Goal: Task Accomplishment & Management: Complete application form

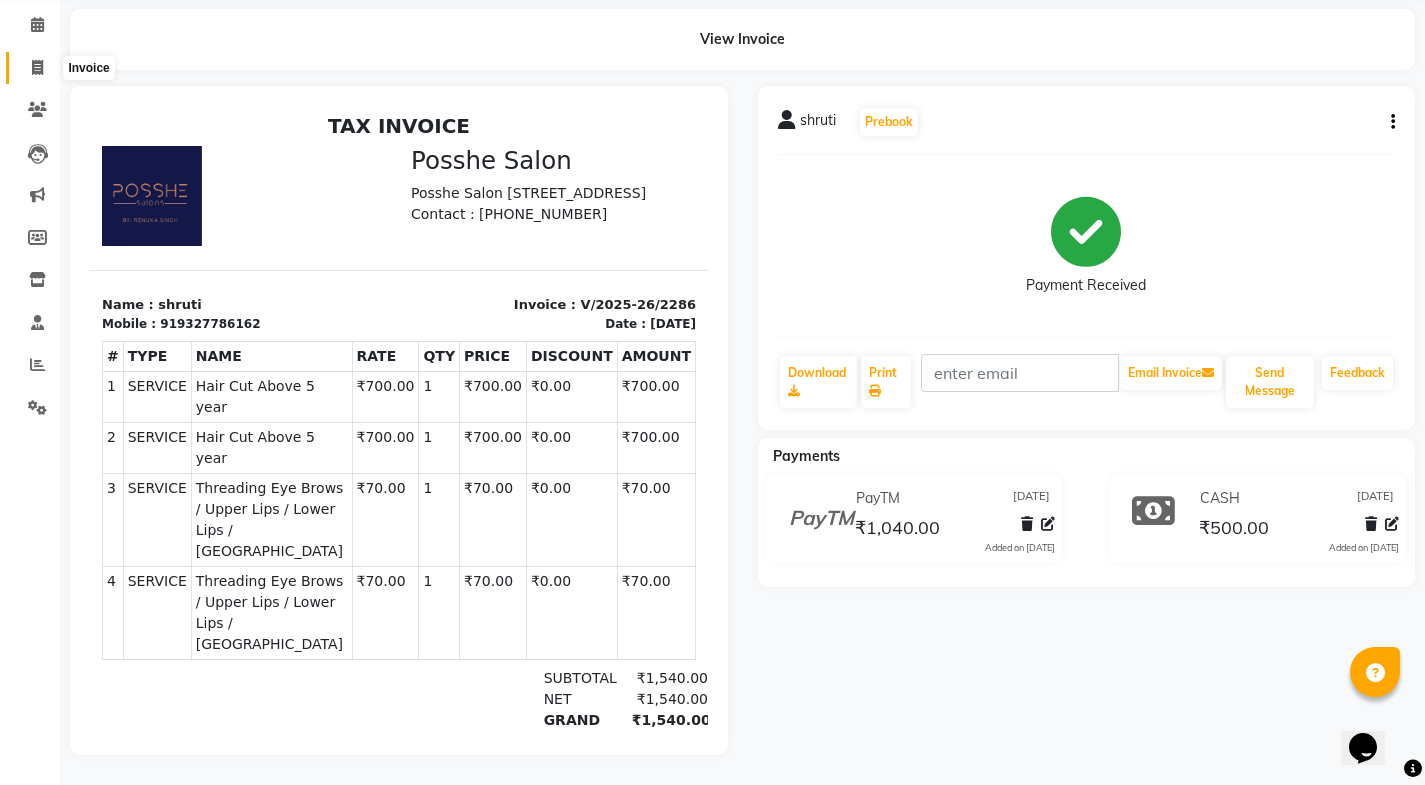
click at [38, 60] on icon at bounding box center [37, 67] width 11 height 15
select select "6052"
select select "service"
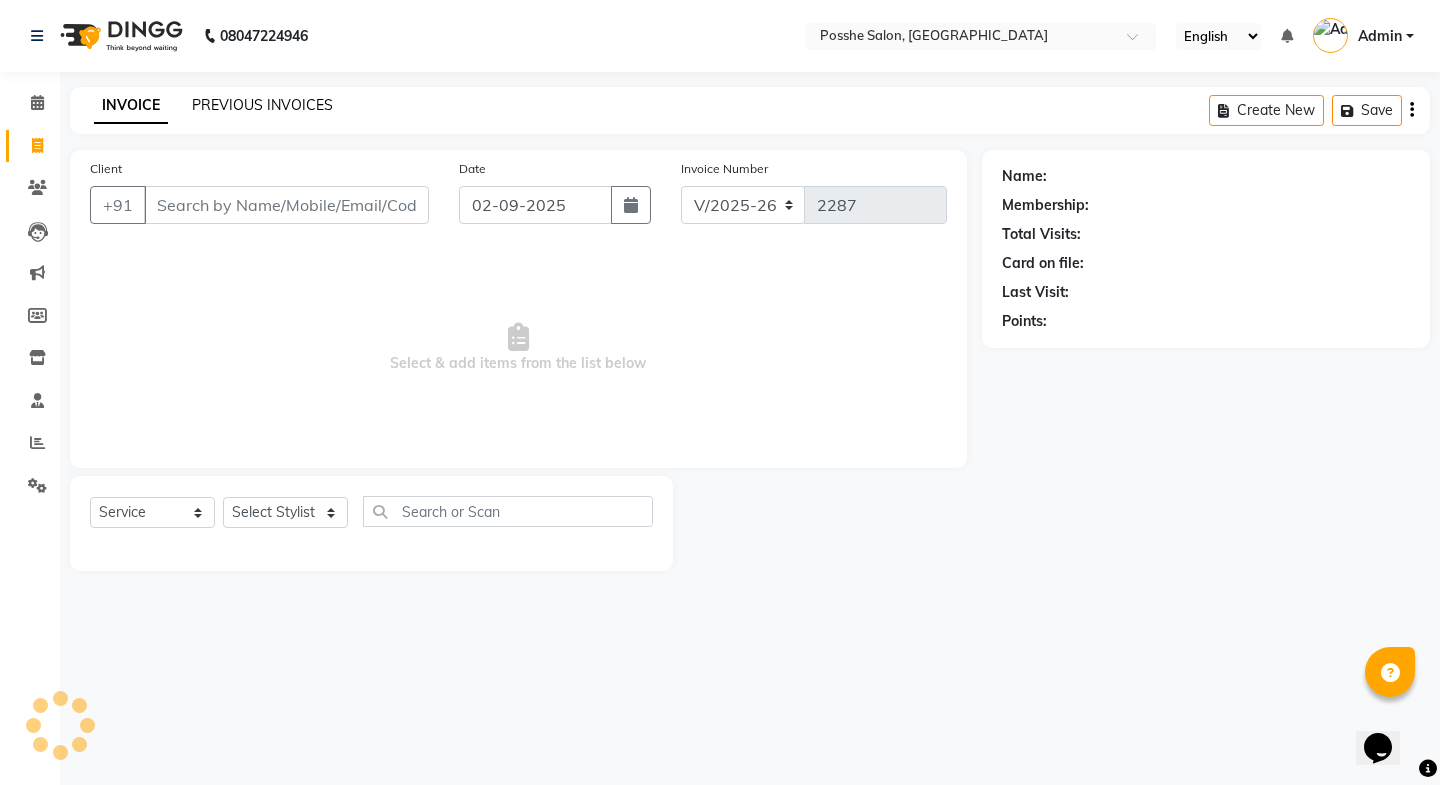
click at [292, 113] on link "PREVIOUS INVOICES" at bounding box center [262, 105] width 141 height 18
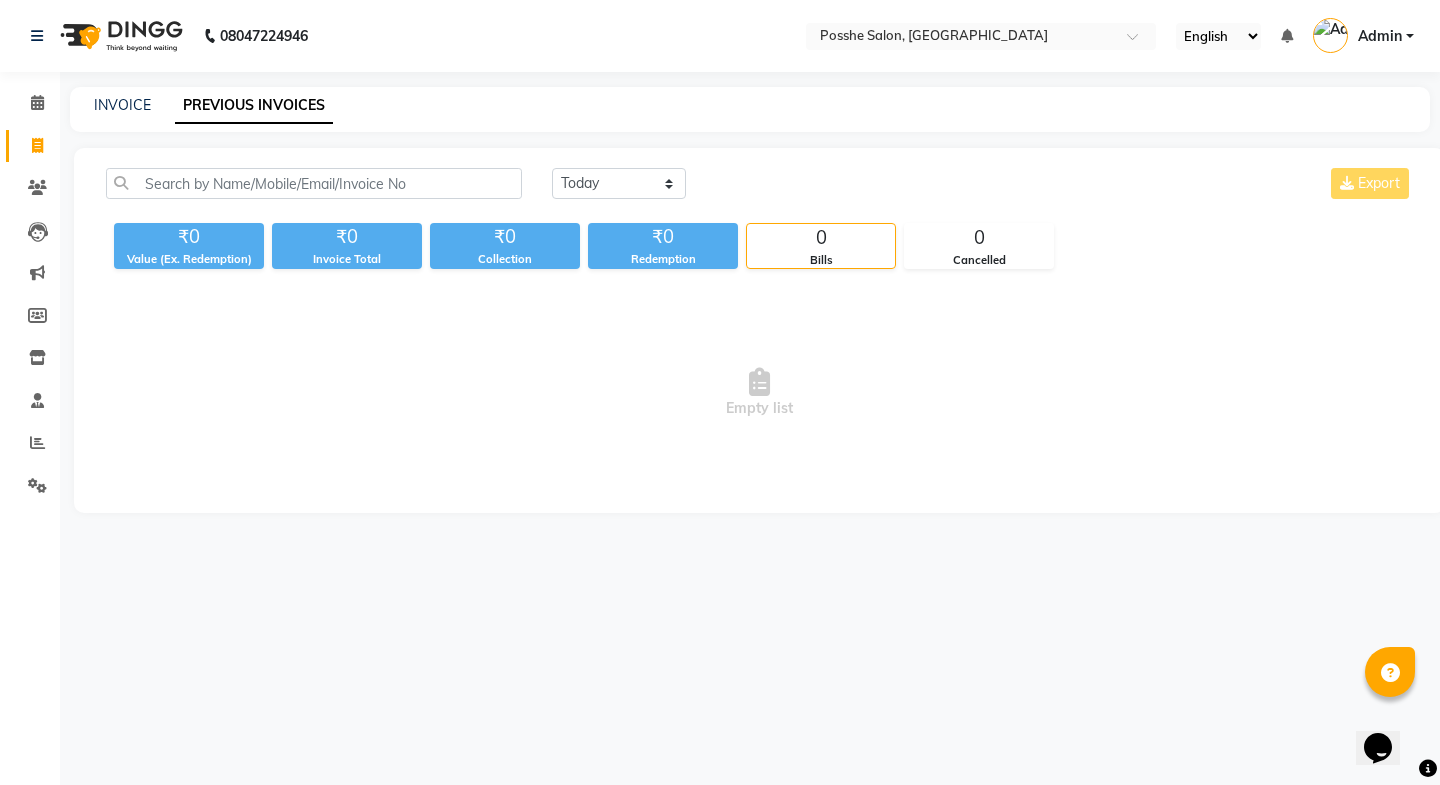
click at [665, 167] on div "[DATE] [DATE] Custom Range Export ₹0 Value (Ex. Redemption) ₹0 Invoice Total ₹0…" at bounding box center [759, 330] width 1371 height 365
click at [653, 184] on select "[DATE] [DATE] Custom Range" at bounding box center [619, 183] width 134 height 31
select select "[DATE]"
click at [552, 168] on select "[DATE] [DATE] Custom Range" at bounding box center [619, 183] width 134 height 31
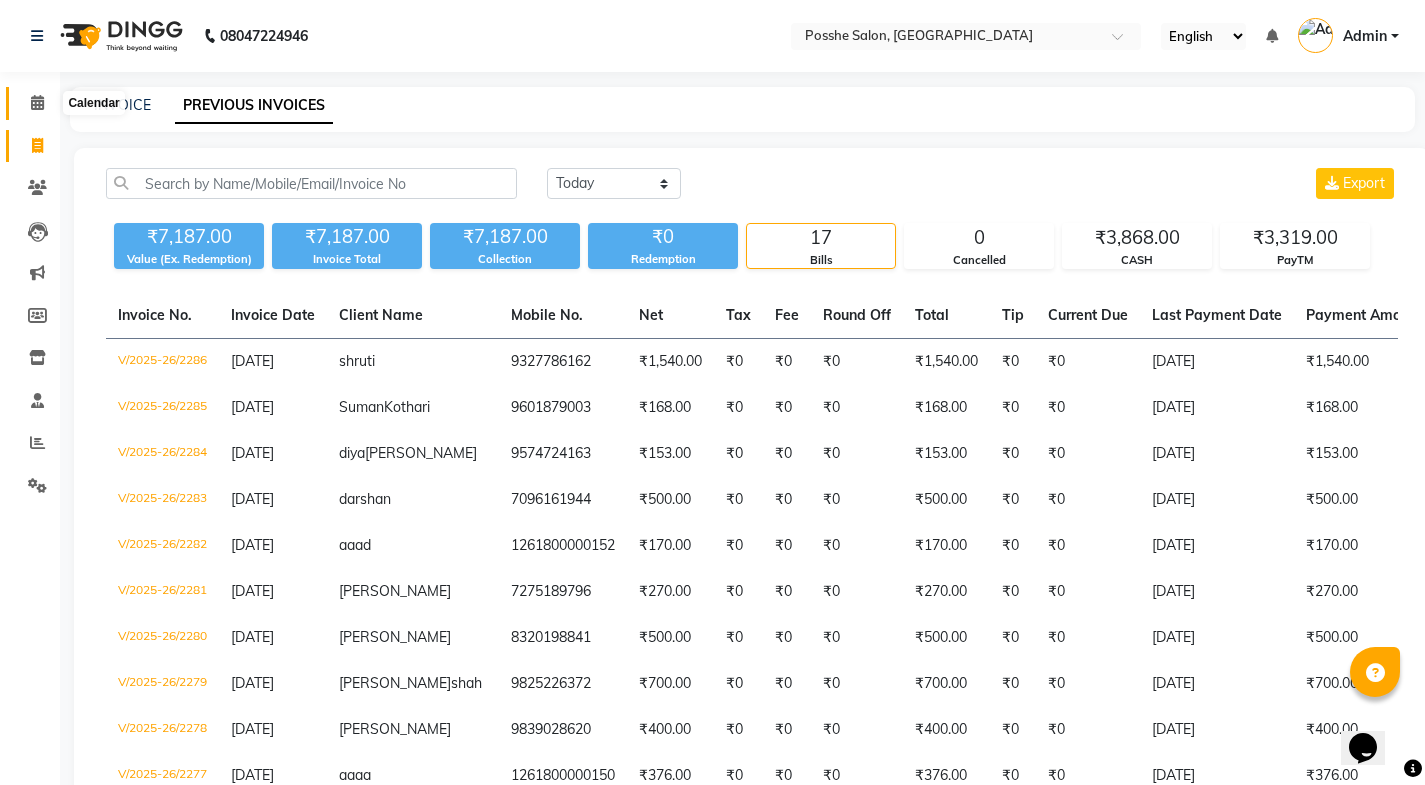
drag, startPoint x: 39, startPoint y: 107, endPoint x: 60, endPoint y: 119, distance: 24.2
click at [39, 107] on icon at bounding box center [37, 102] width 13 height 15
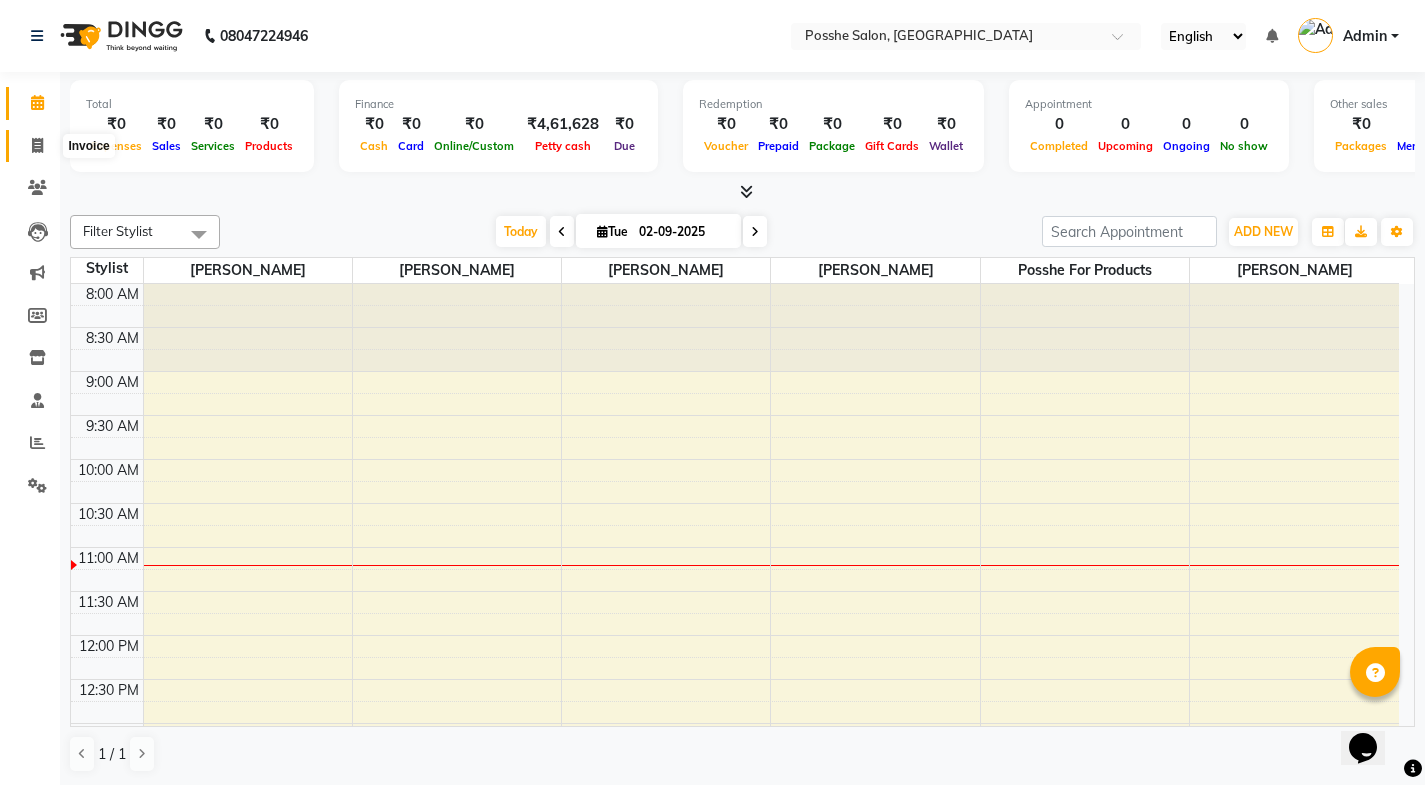
click at [30, 151] on span at bounding box center [37, 146] width 35 height 23
select select "6052"
select select "service"
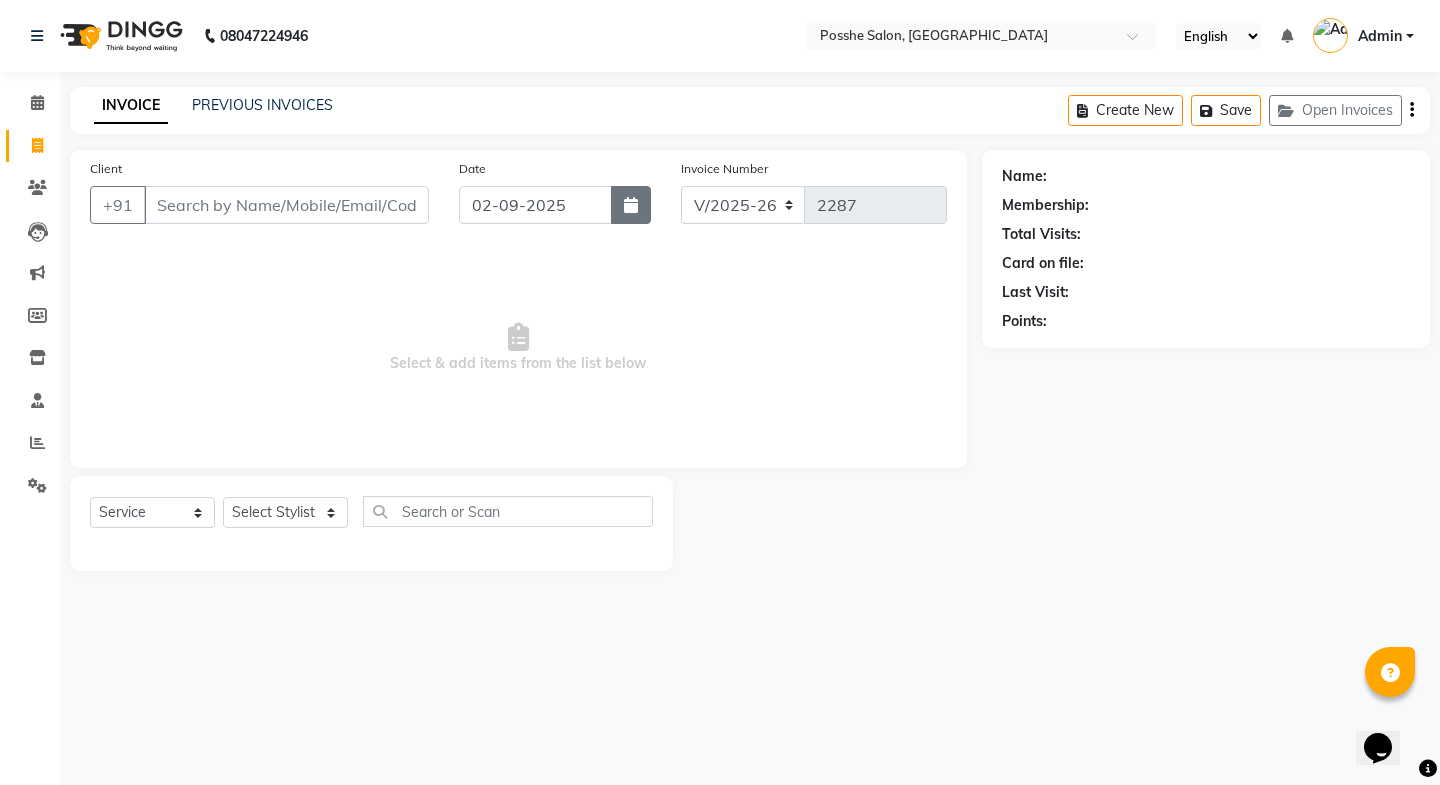
click at [626, 216] on button "button" at bounding box center [631, 205] width 40 height 38
select select "9"
select select "2025"
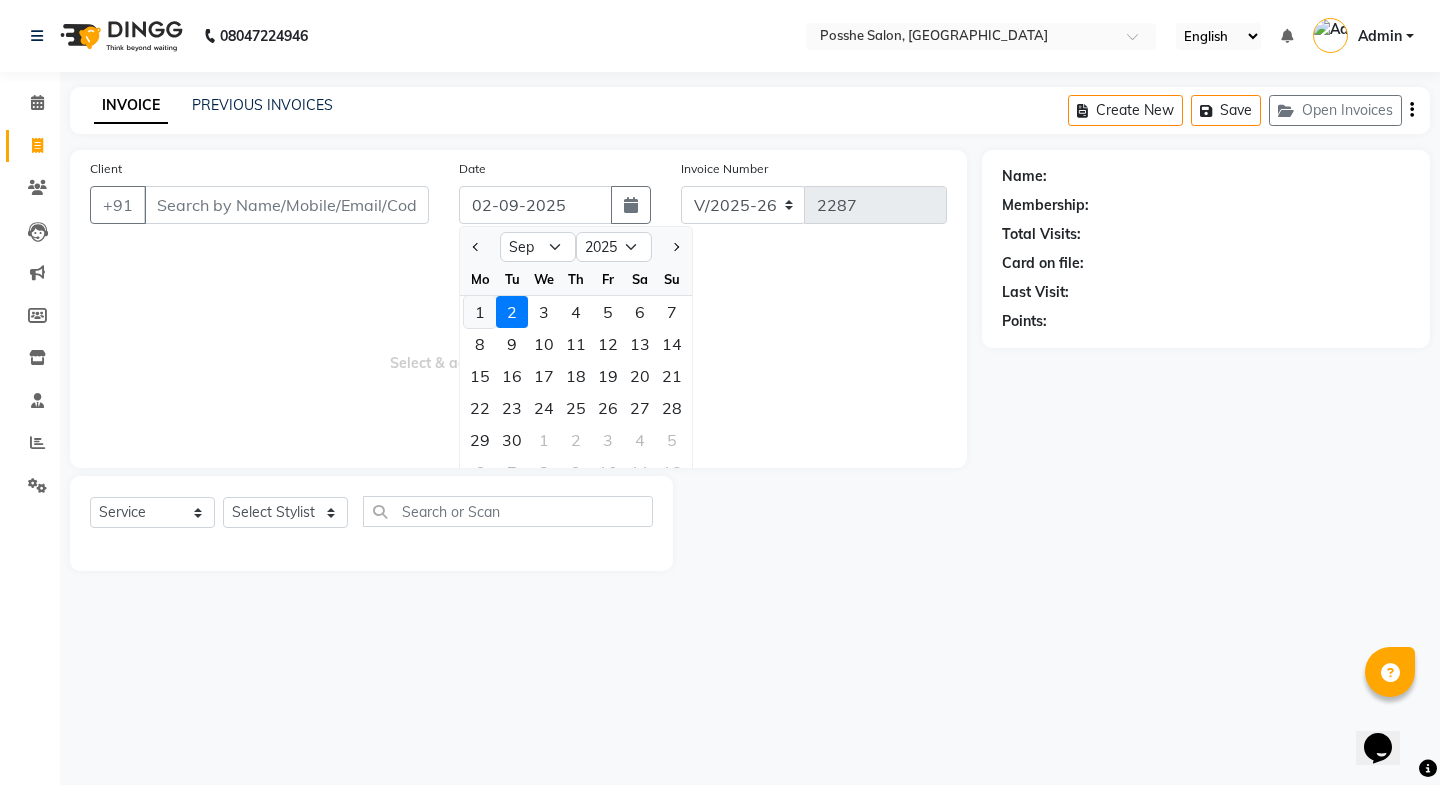
click at [477, 312] on div "1" at bounding box center [480, 312] width 32 height 32
type input "[DATE]"
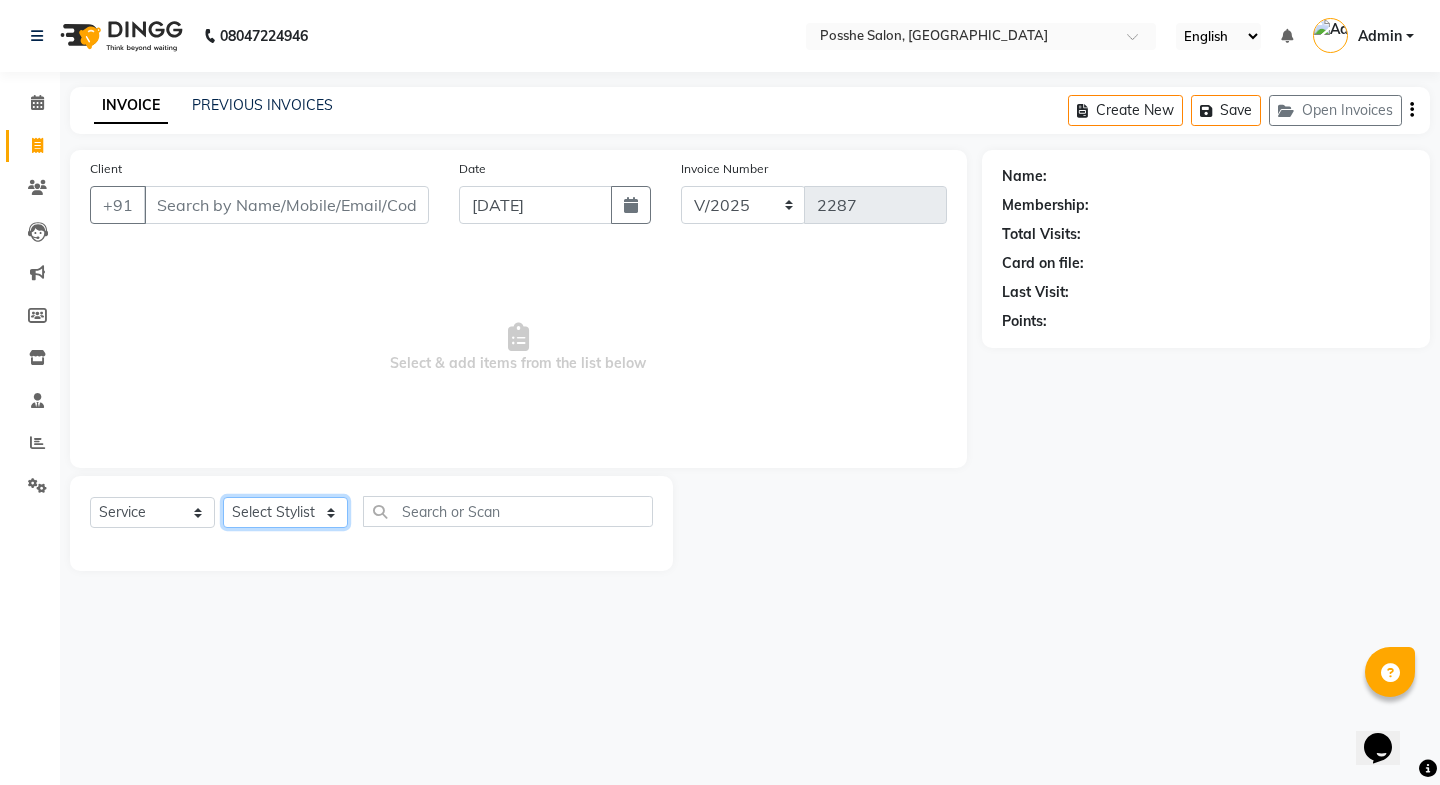
click at [255, 514] on select "Select Stylist [PERSON_NAME] Mali [PERSON_NAME] Posshe for products [PERSON_NAM…" at bounding box center [285, 512] width 125 height 31
select select "84524"
click at [223, 497] on select "Select Stylist [PERSON_NAME] Mali [PERSON_NAME] Posshe for products [PERSON_NAM…" at bounding box center [285, 512] width 125 height 31
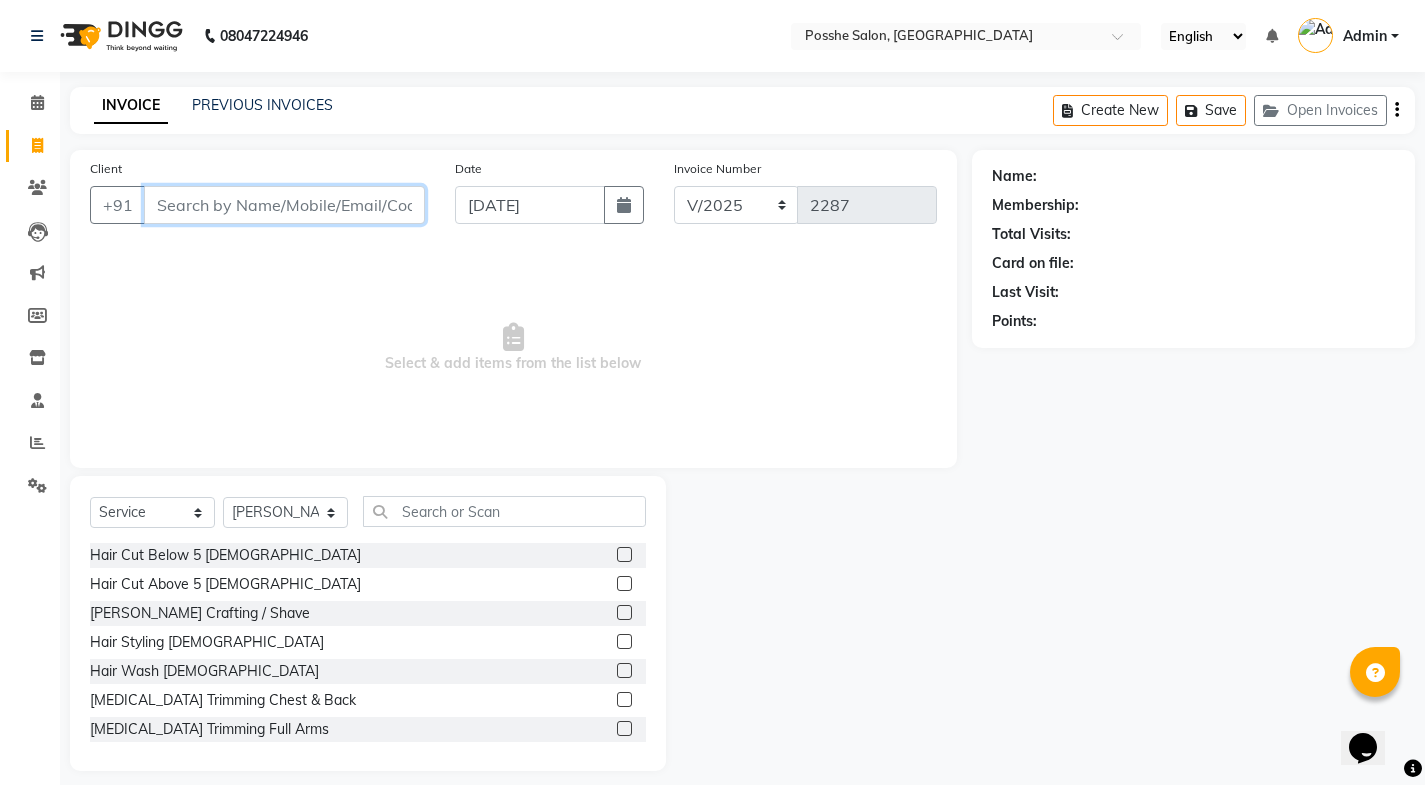
click at [265, 199] on input "Client" at bounding box center [284, 205] width 281 height 38
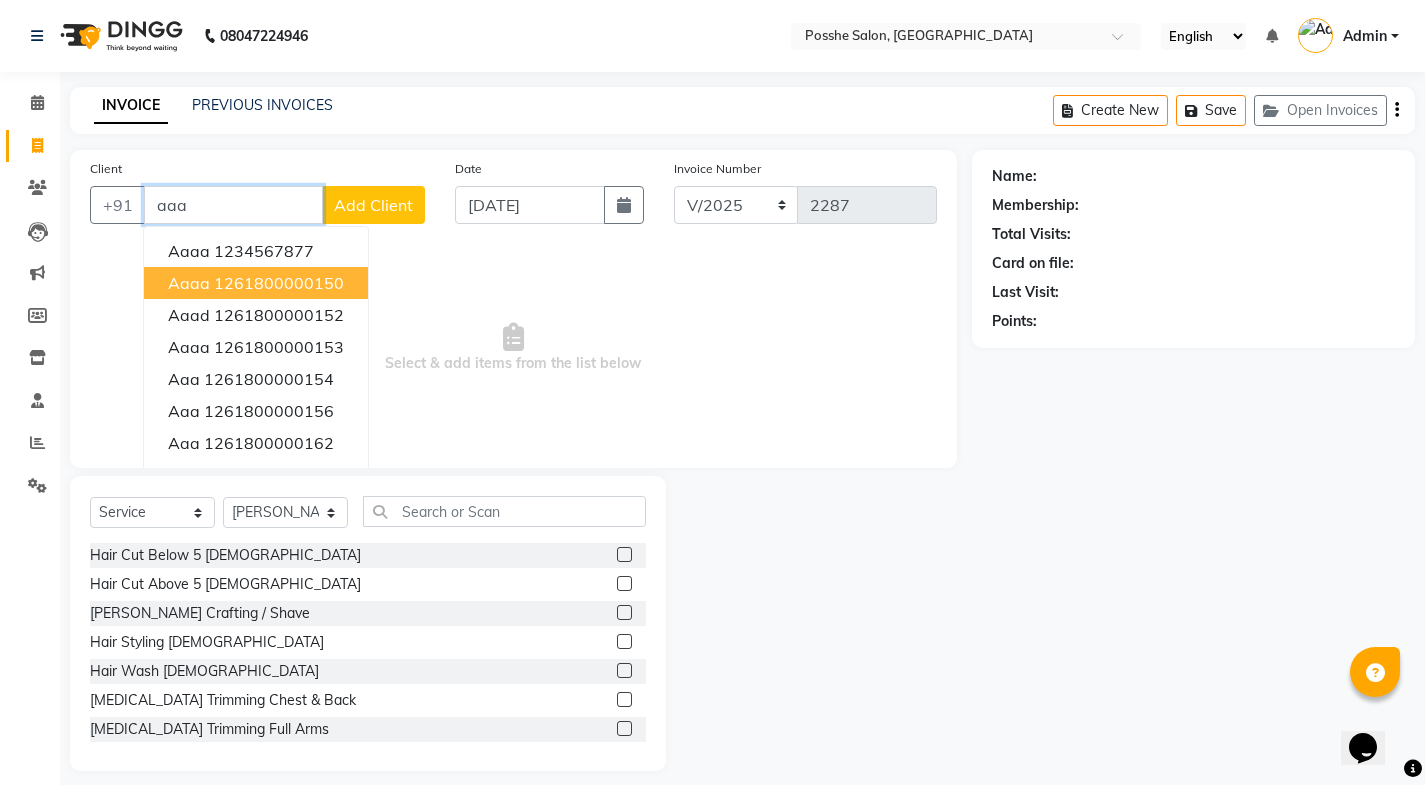
click at [277, 295] on button "aaaa 1261800000150" at bounding box center [256, 283] width 224 height 32
type input "1261800000150"
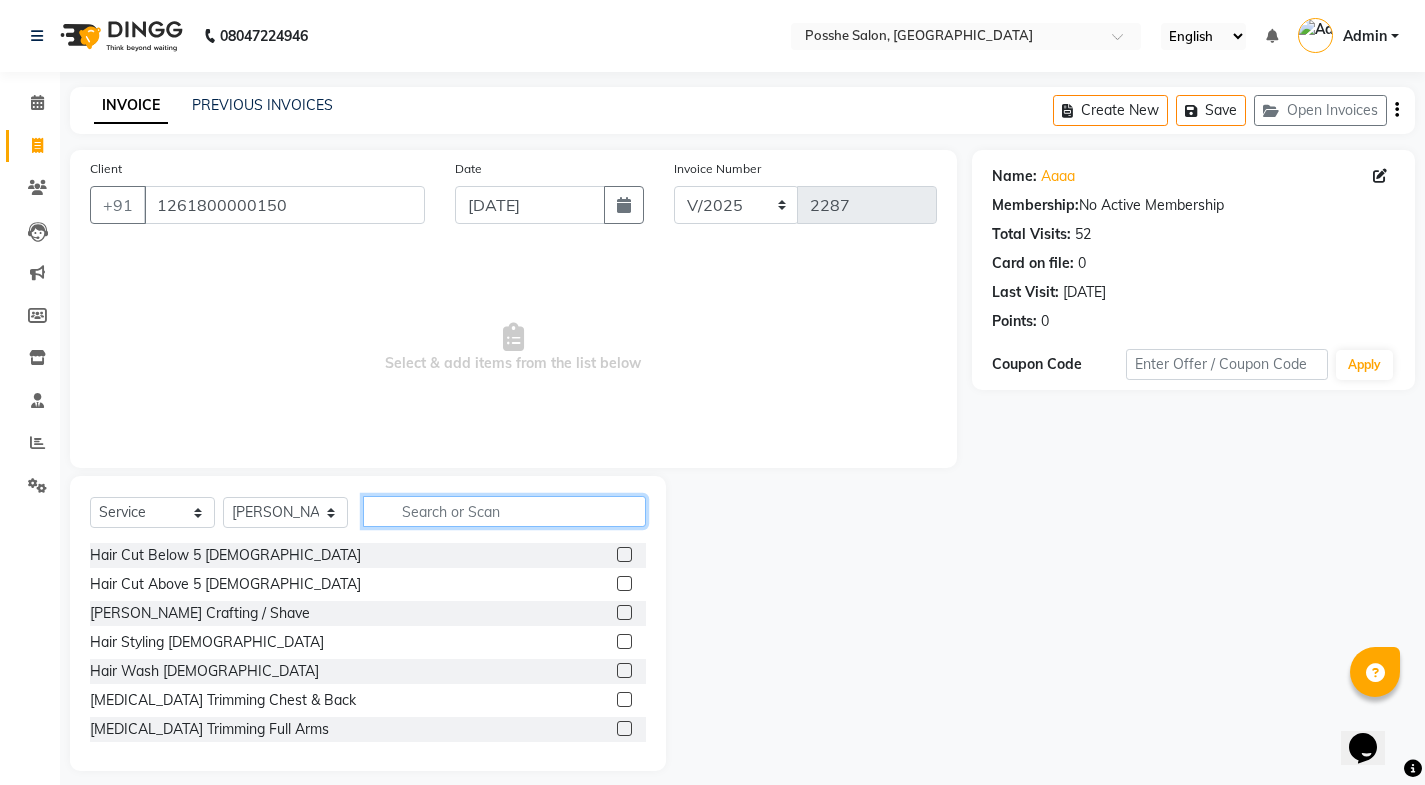
click at [397, 516] on input "text" at bounding box center [504, 511] width 283 height 31
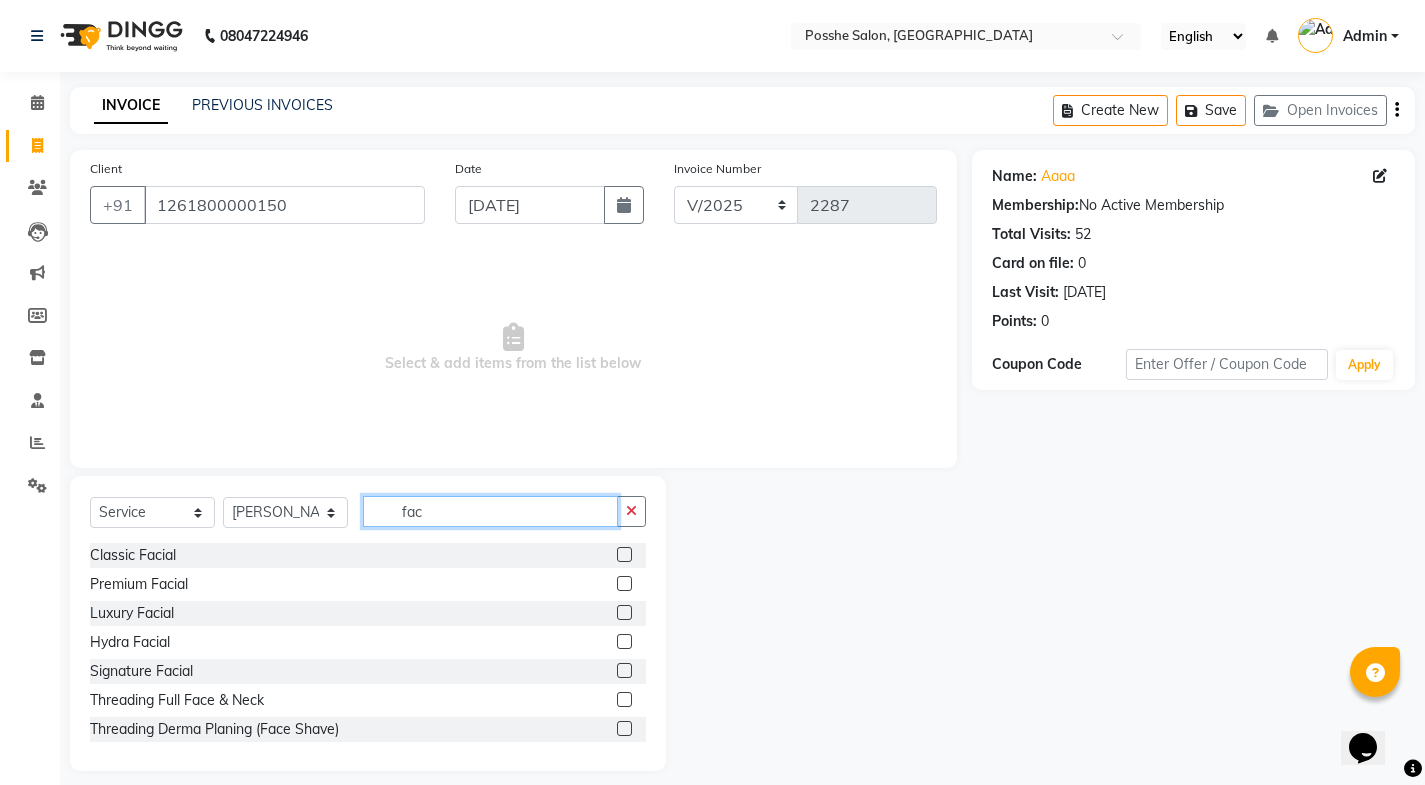
type input "fac"
click at [617, 581] on label at bounding box center [624, 583] width 15 height 15
click at [617, 581] on input "checkbox" at bounding box center [623, 584] width 13 height 13
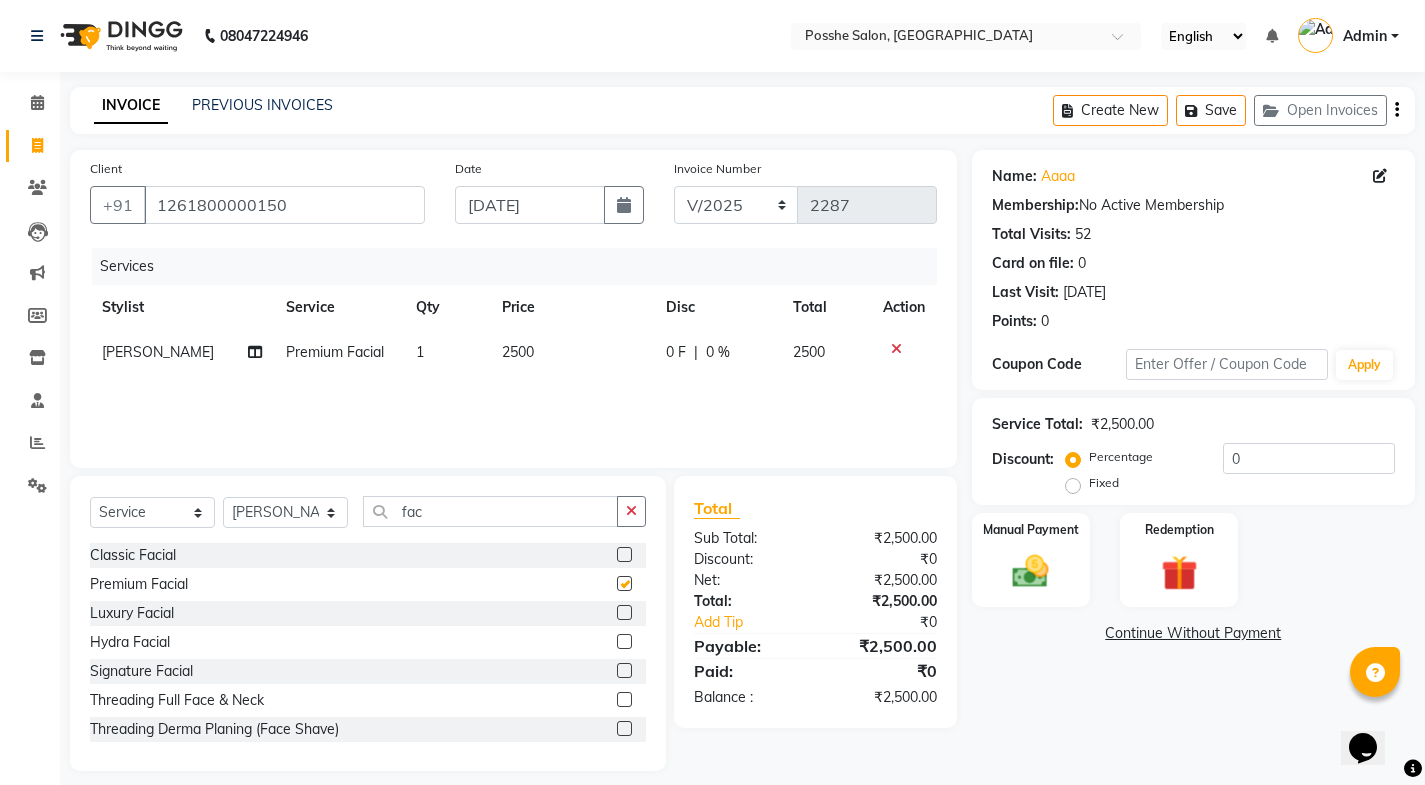
checkbox input "false"
click at [506, 357] on span "2500" at bounding box center [518, 352] width 32 height 18
select select "84524"
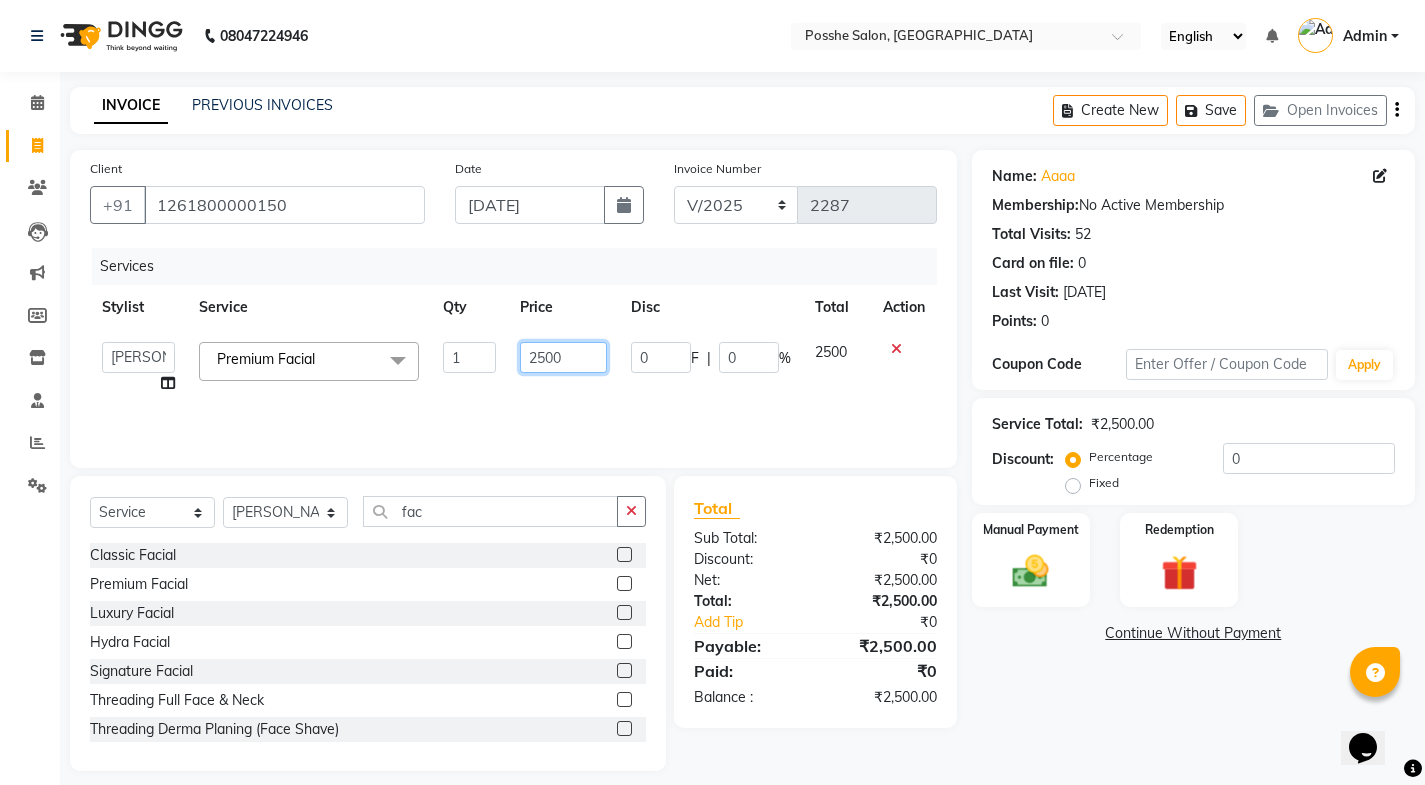
click at [542, 359] on input "2500" at bounding box center [563, 357] width 87 height 31
type input "2700"
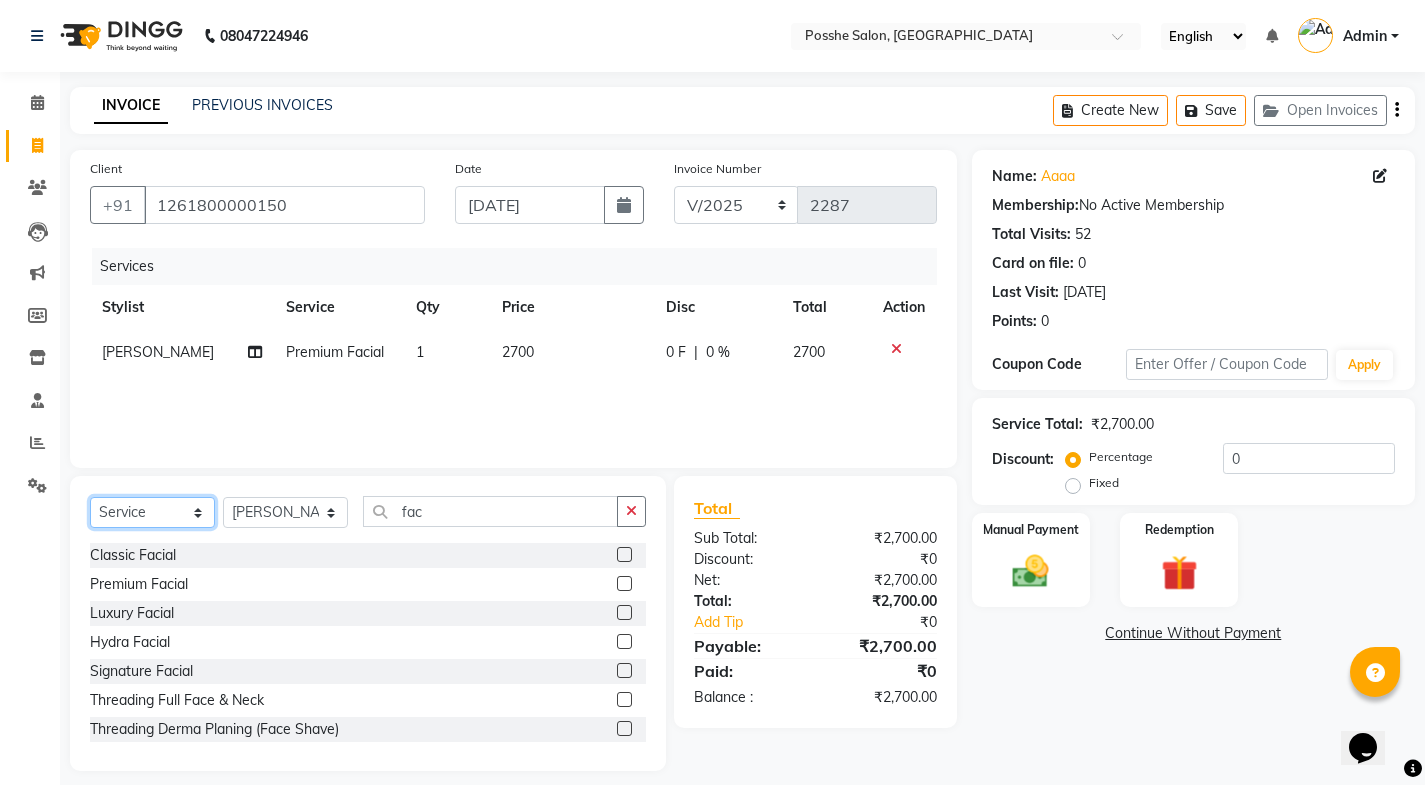
click at [125, 508] on select "Select Service Product Membership Package Voucher Prepaid Gift Card" at bounding box center [152, 512] width 125 height 31
select select "product"
click at [90, 497] on select "Select Service Product Membership Package Voucher Prepaid Gift Card" at bounding box center [152, 512] width 125 height 31
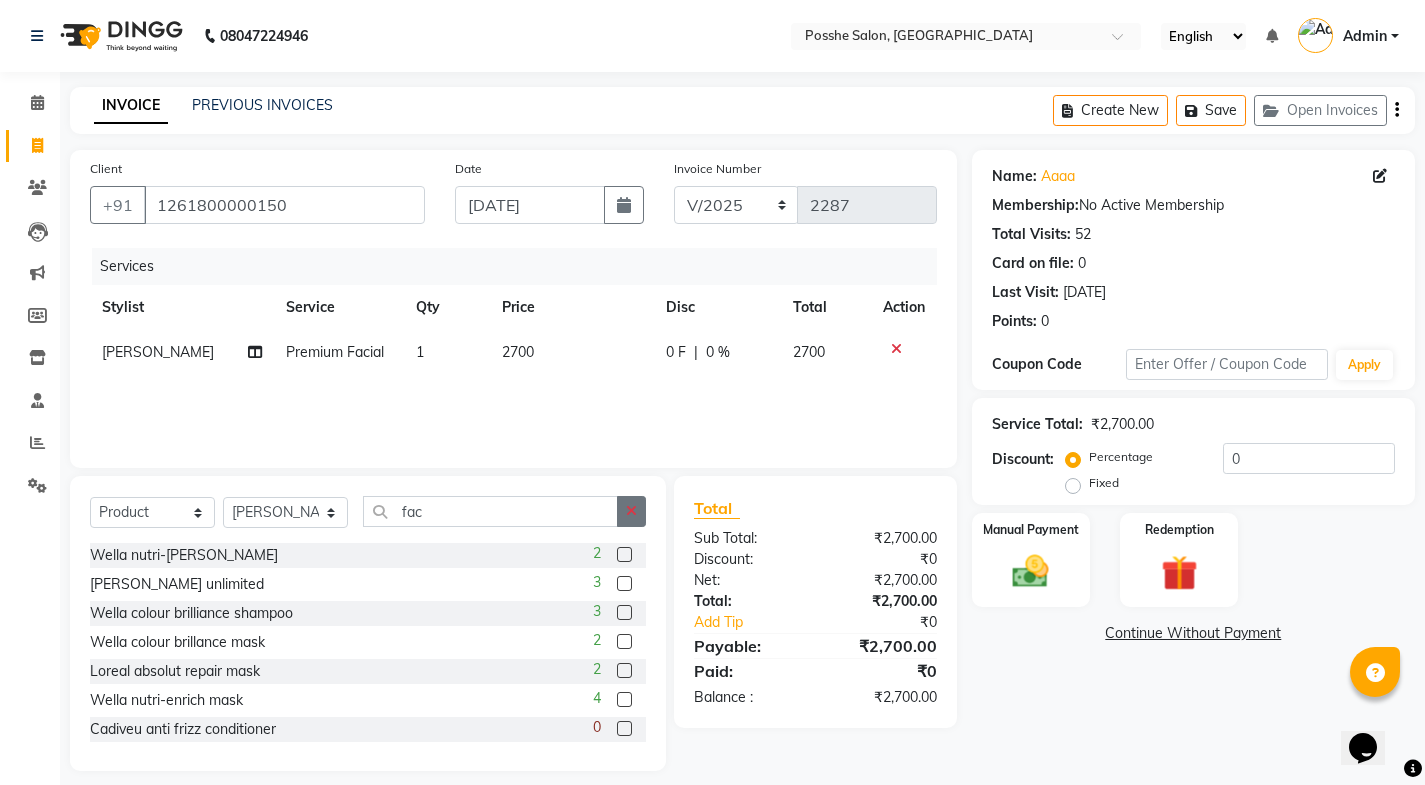
click at [627, 523] on button "button" at bounding box center [631, 511] width 29 height 31
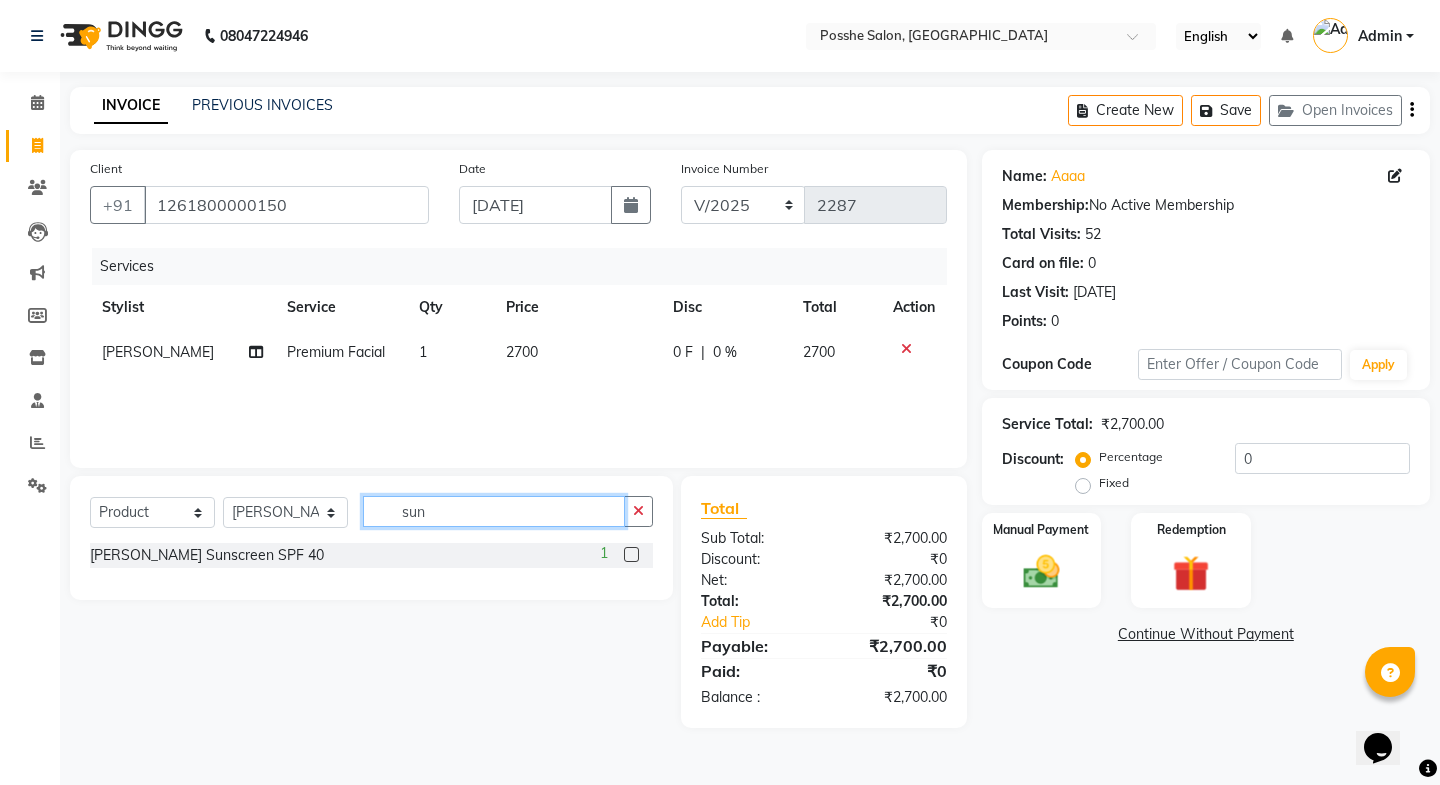
type input "sun"
click at [593, 546] on div "[PERSON_NAME] Sunscreen SPF 40 1" at bounding box center [371, 555] width 563 height 25
click at [626, 552] on label at bounding box center [631, 554] width 15 height 15
click at [626, 552] on input "checkbox" at bounding box center [630, 555] width 13 height 13
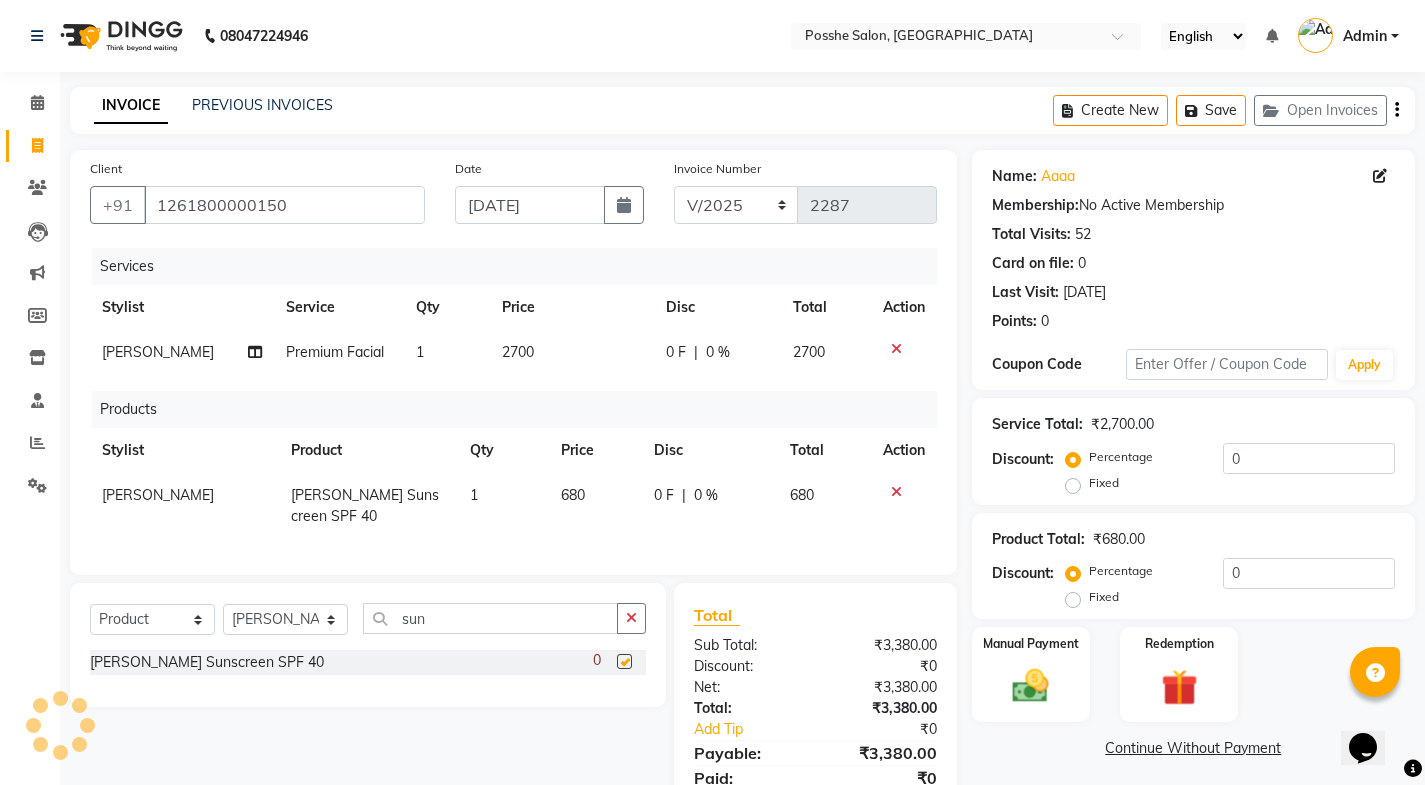
checkbox input "false"
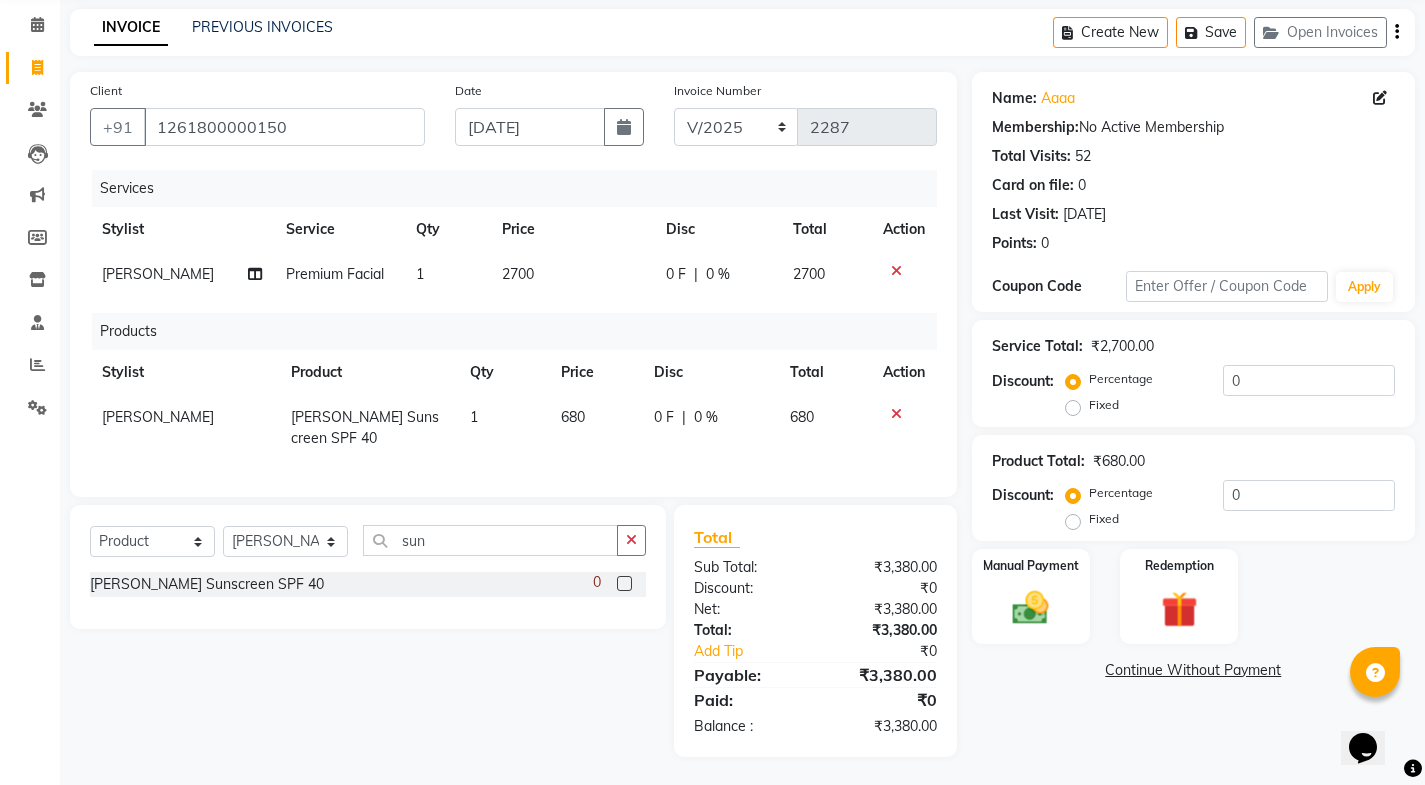
scroll to position [95, 0]
click at [525, 541] on input "sun" at bounding box center [490, 538] width 255 height 31
type input "s"
type input "k"
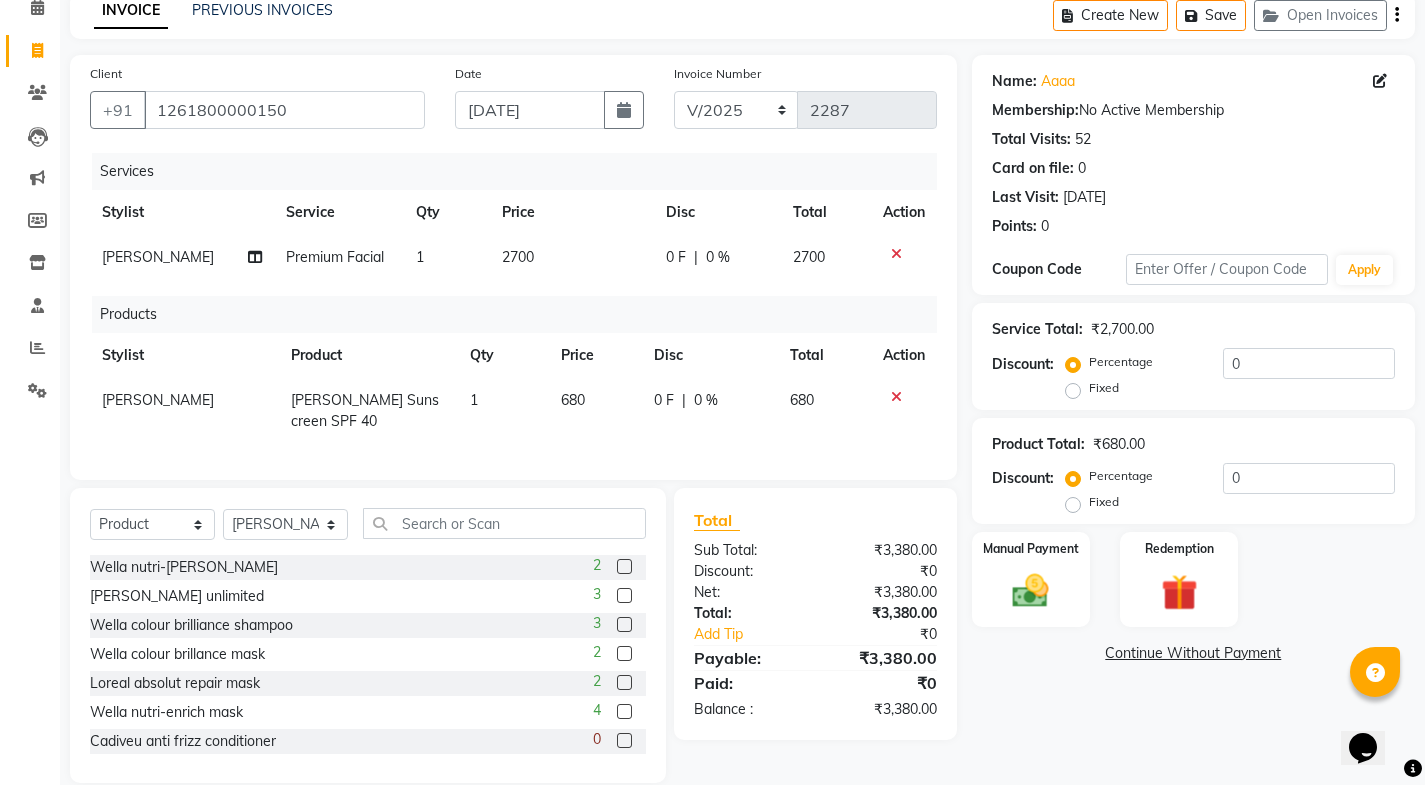
click at [582, 388] on td "680" at bounding box center [595, 411] width 93 height 66
select select "84524"
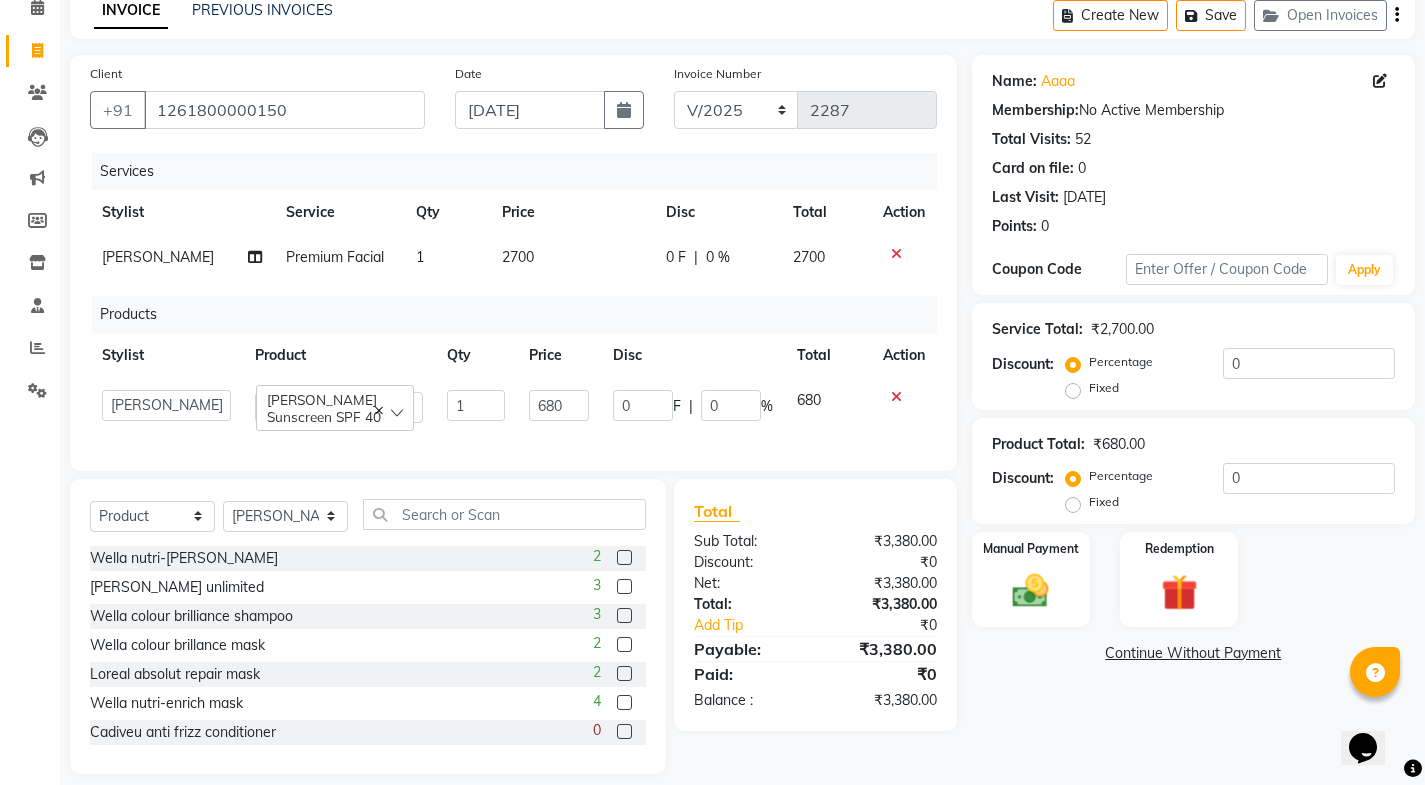
click at [584, 388] on td "680" at bounding box center [559, 406] width 85 height 57
click at [584, 418] on input "680" at bounding box center [559, 405] width 61 height 31
type input "6"
type input "900"
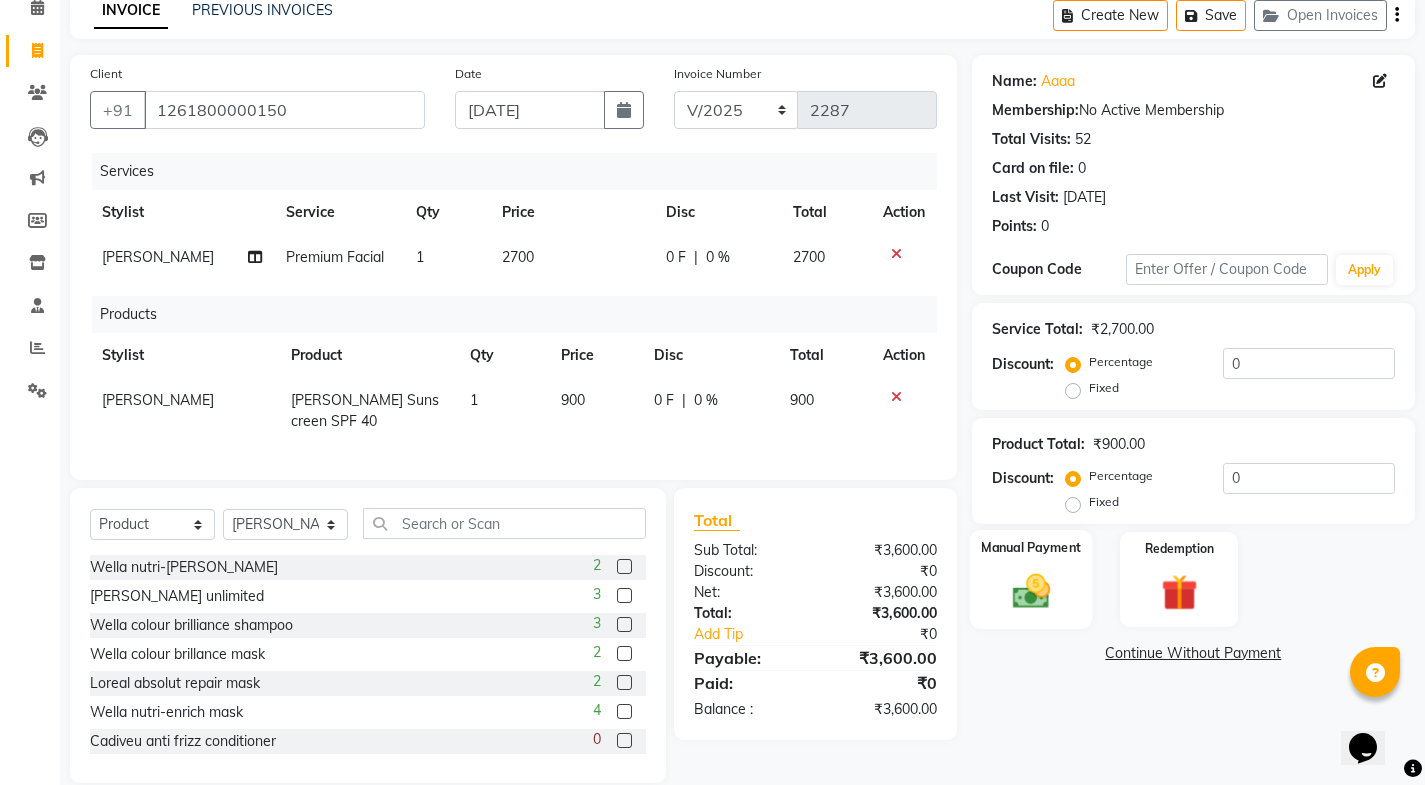
click at [1020, 606] on img at bounding box center [1030, 591] width 61 height 43
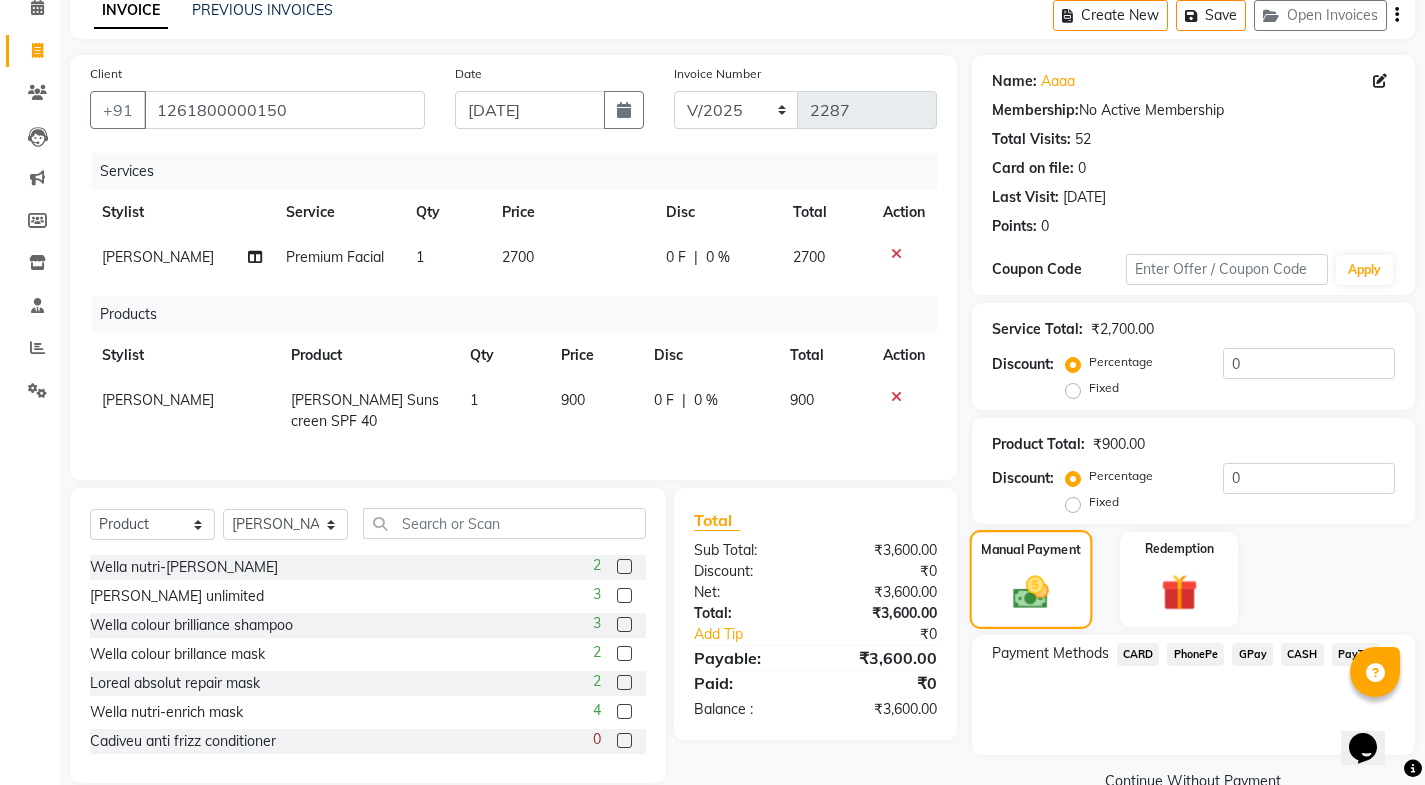
scroll to position [138, 0]
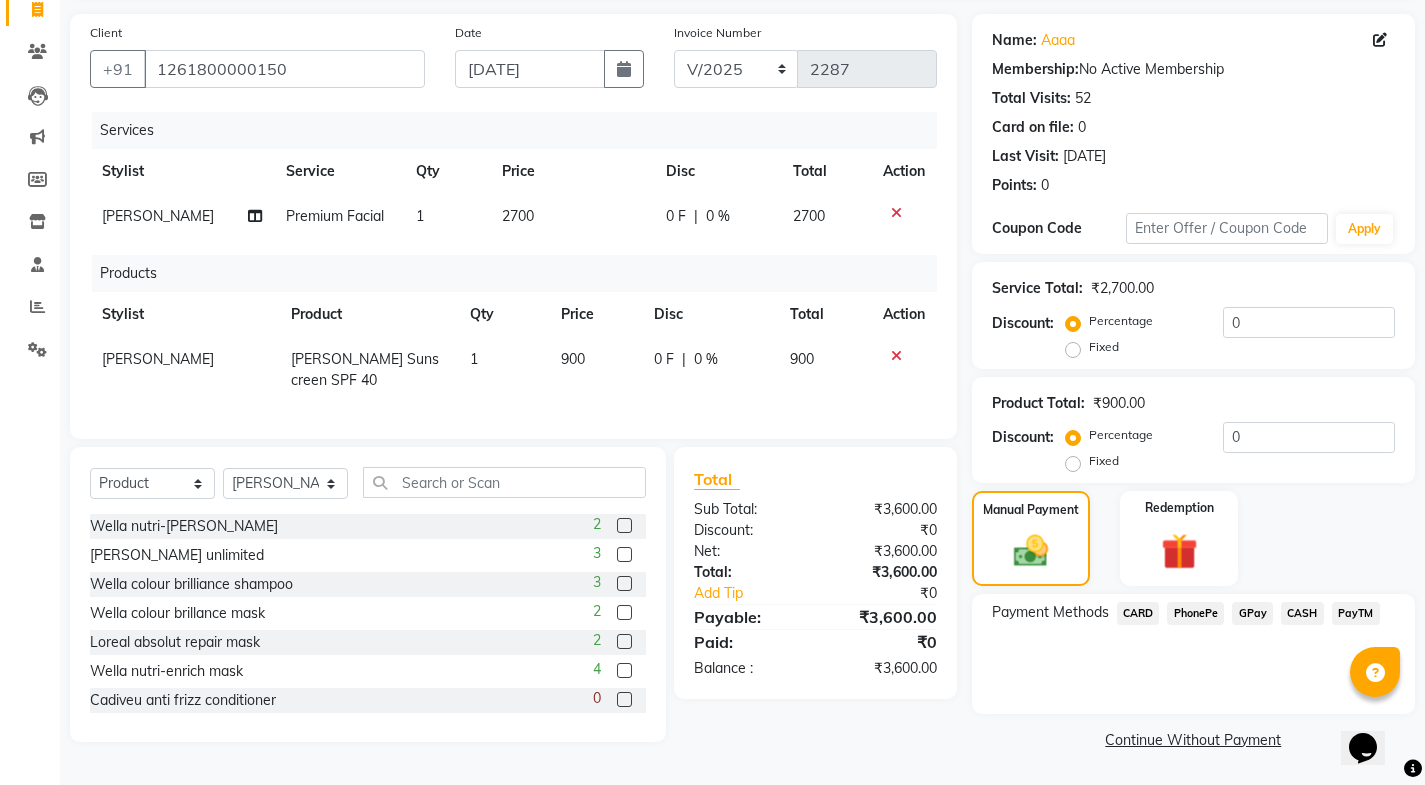
click at [1307, 614] on span "CASH" at bounding box center [1302, 613] width 43 height 23
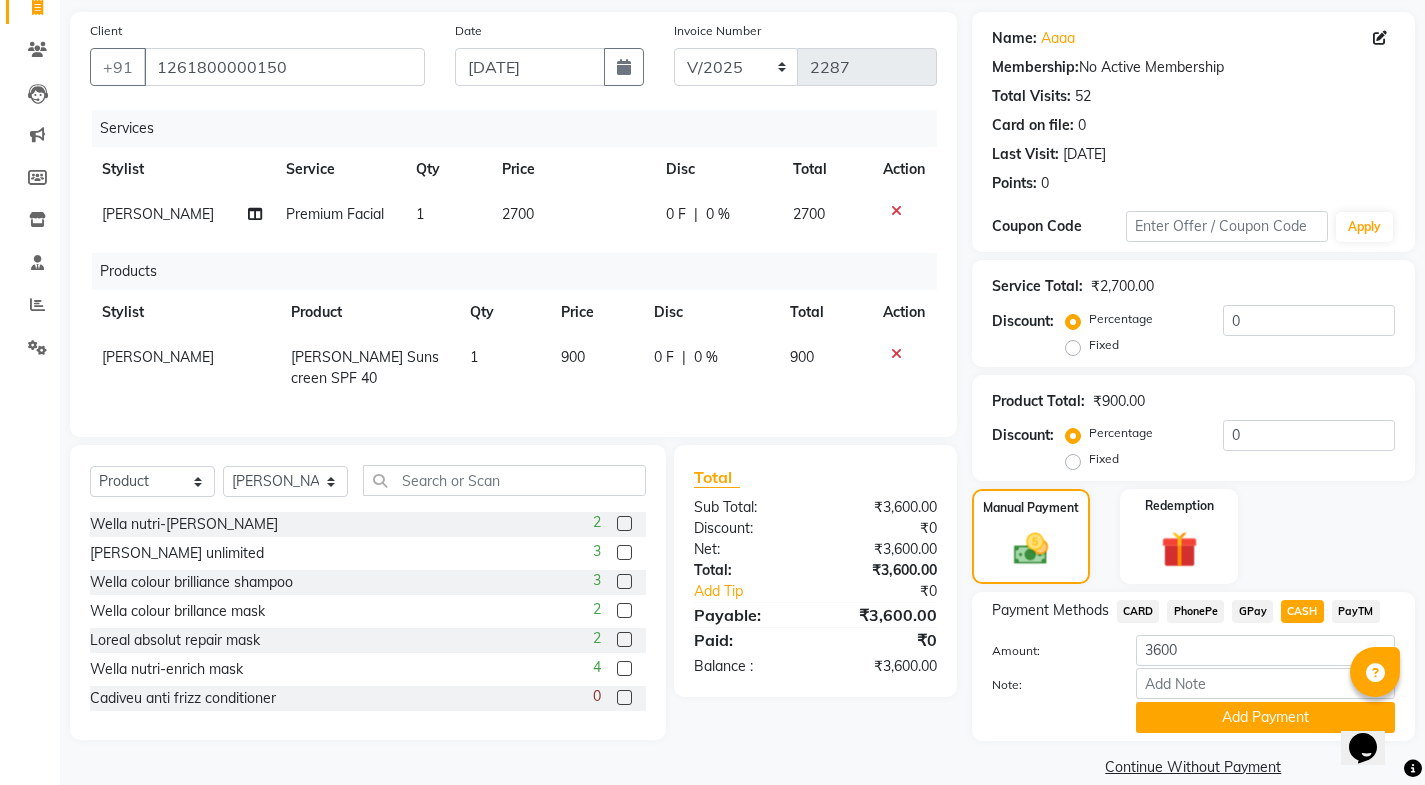
scroll to position [165, 0]
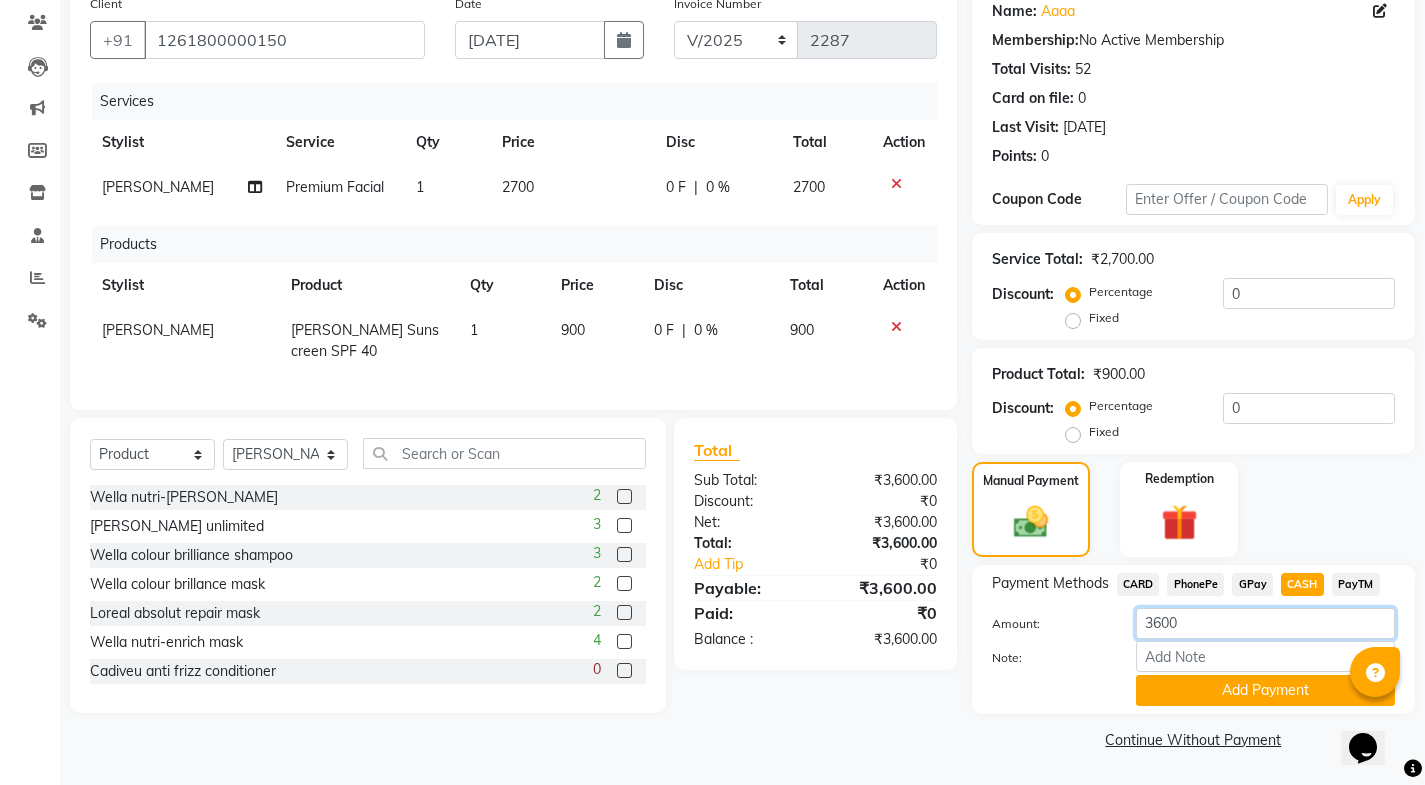
click at [1265, 634] on input "3600" at bounding box center [1265, 623] width 259 height 31
type input "3"
type input "1500"
click at [1276, 693] on button "Add Payment" at bounding box center [1265, 690] width 259 height 31
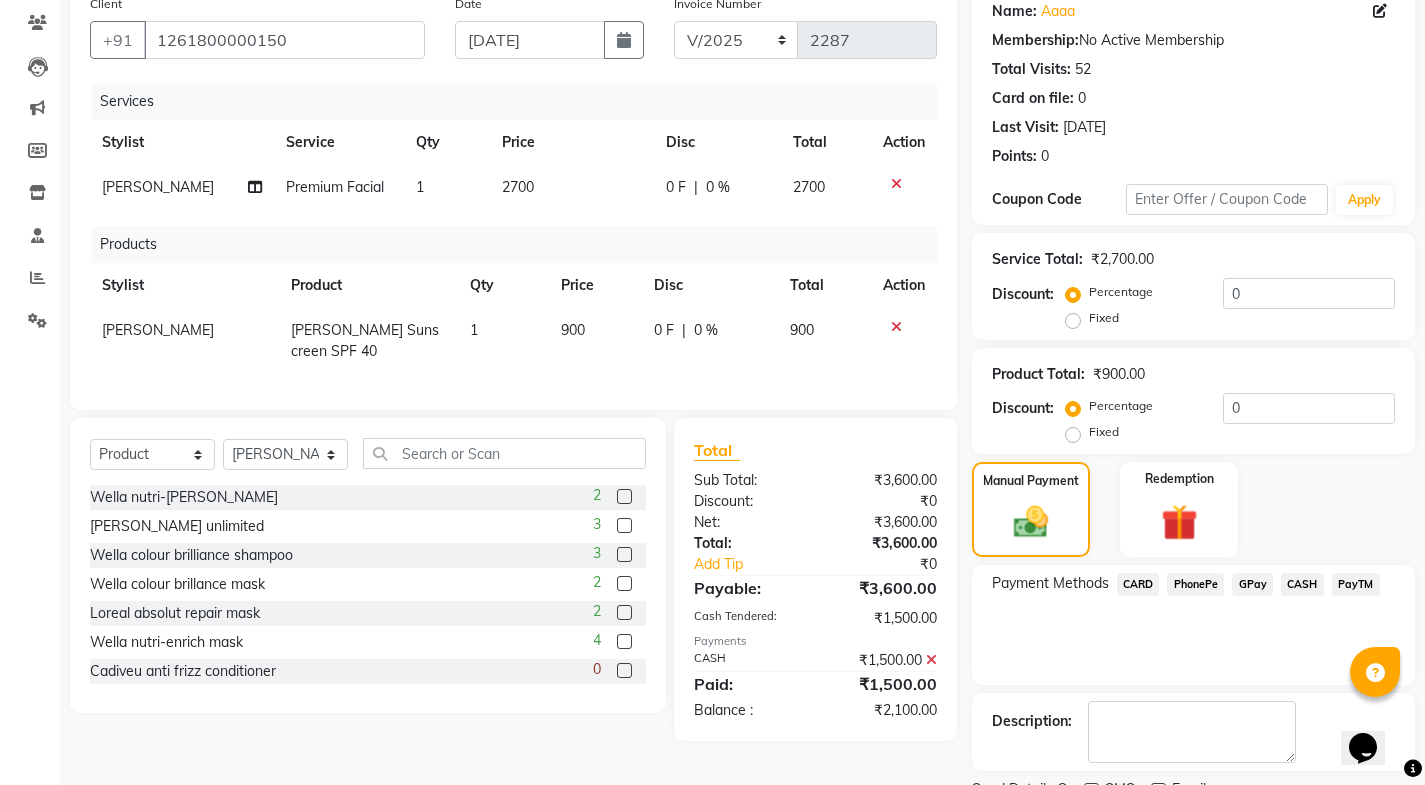
click at [1340, 591] on span "PayTM" at bounding box center [1356, 584] width 48 height 23
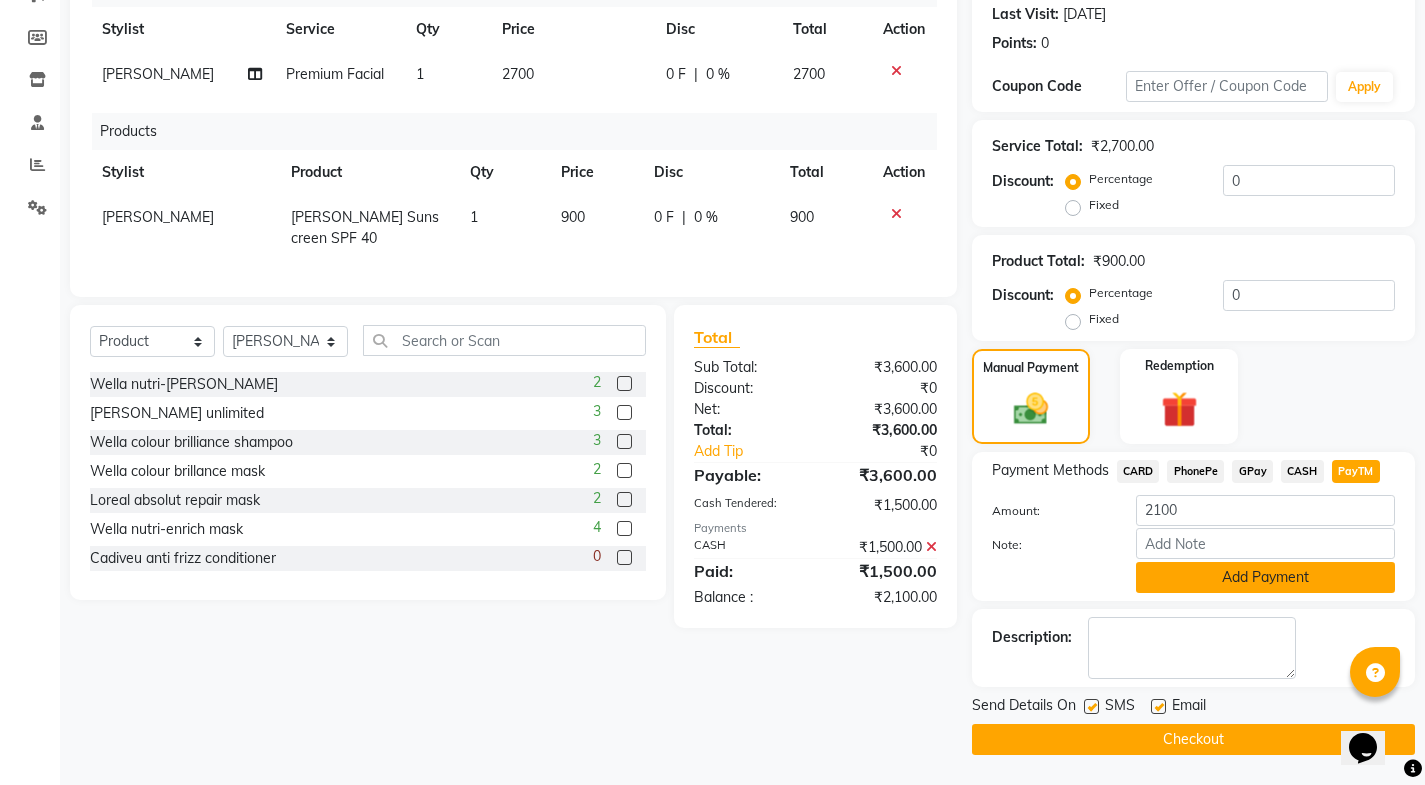
click at [1292, 567] on button "Add Payment" at bounding box center [1265, 577] width 259 height 31
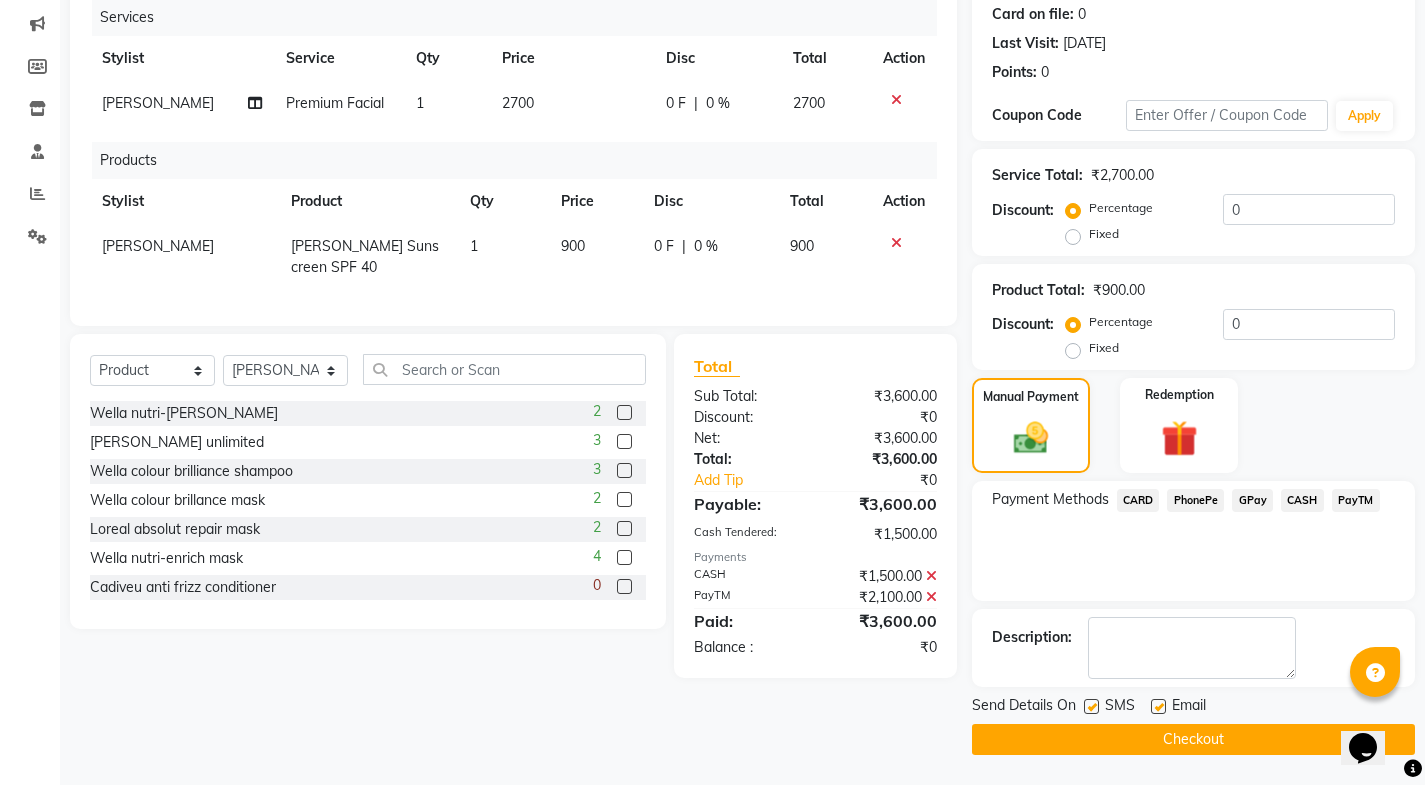
click at [1157, 701] on label at bounding box center [1158, 706] width 15 height 15
click at [1157, 701] on input "checkbox" at bounding box center [1157, 707] width 13 height 13
checkbox input "false"
click at [1090, 705] on label at bounding box center [1091, 706] width 15 height 15
click at [1090, 705] on input "checkbox" at bounding box center [1090, 707] width 13 height 13
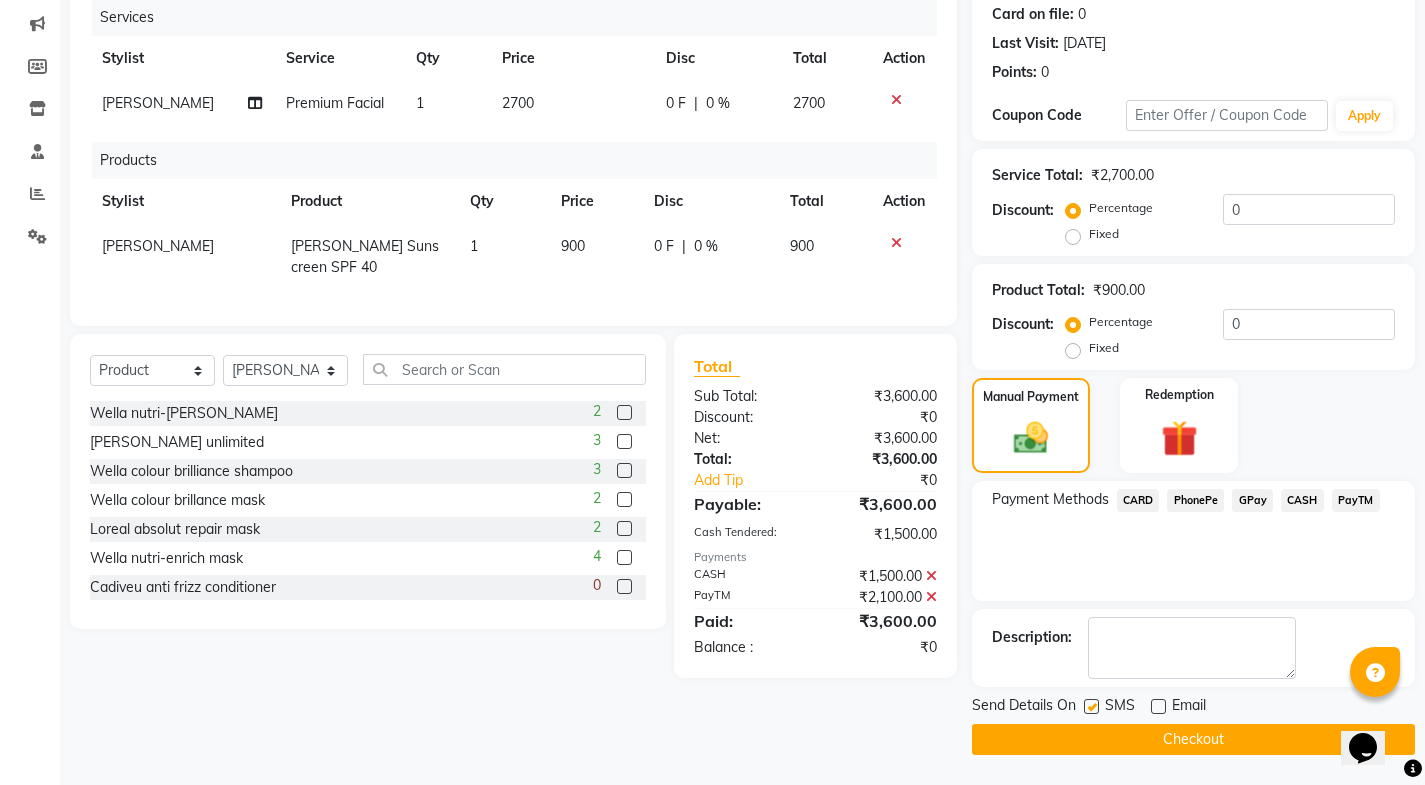
checkbox input "false"
click at [1090, 733] on button "Checkout" at bounding box center [1193, 739] width 443 height 31
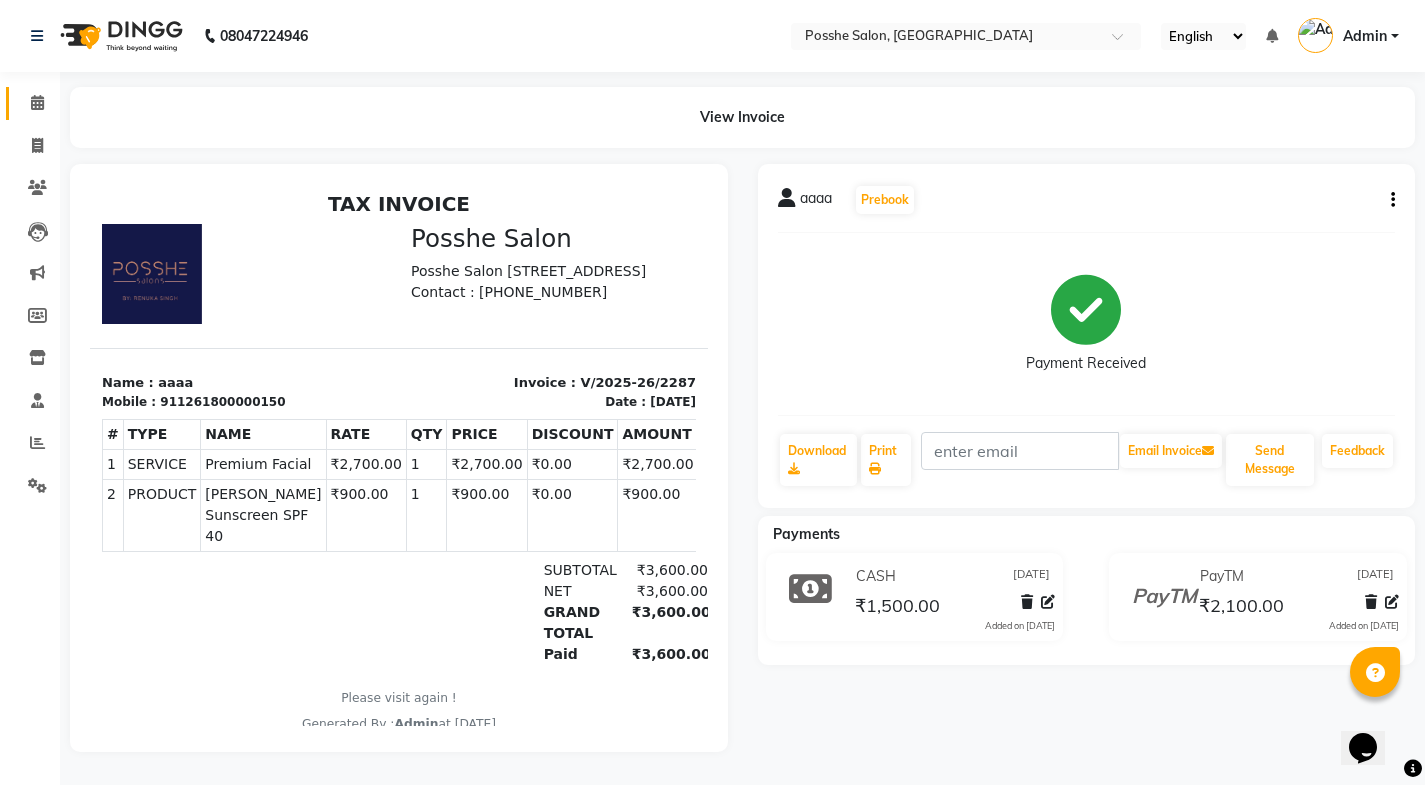
click at [45, 118] on link "Calendar" at bounding box center [30, 103] width 48 height 33
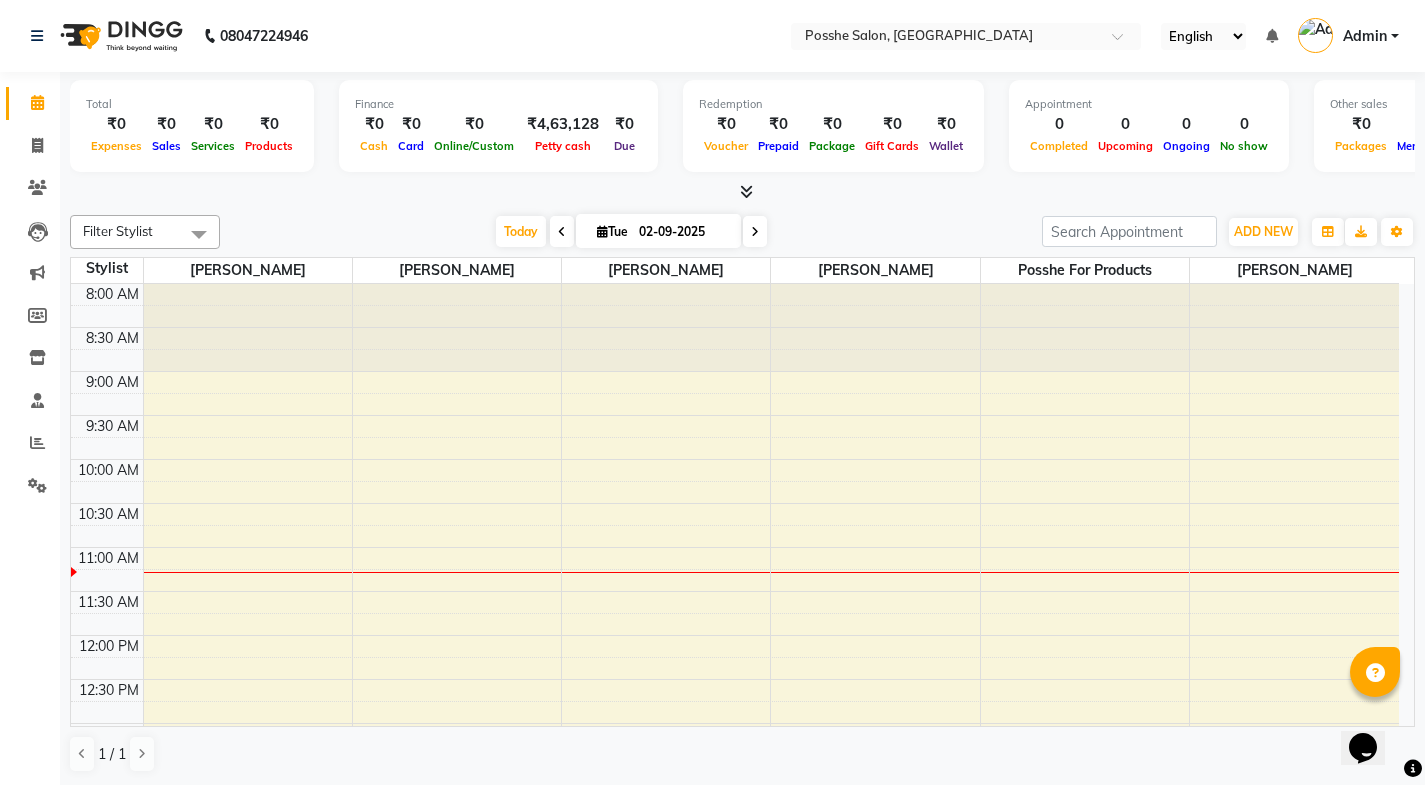
scroll to position [1, 0]
click at [42, 147] on icon at bounding box center [37, 144] width 11 height 15
select select "service"
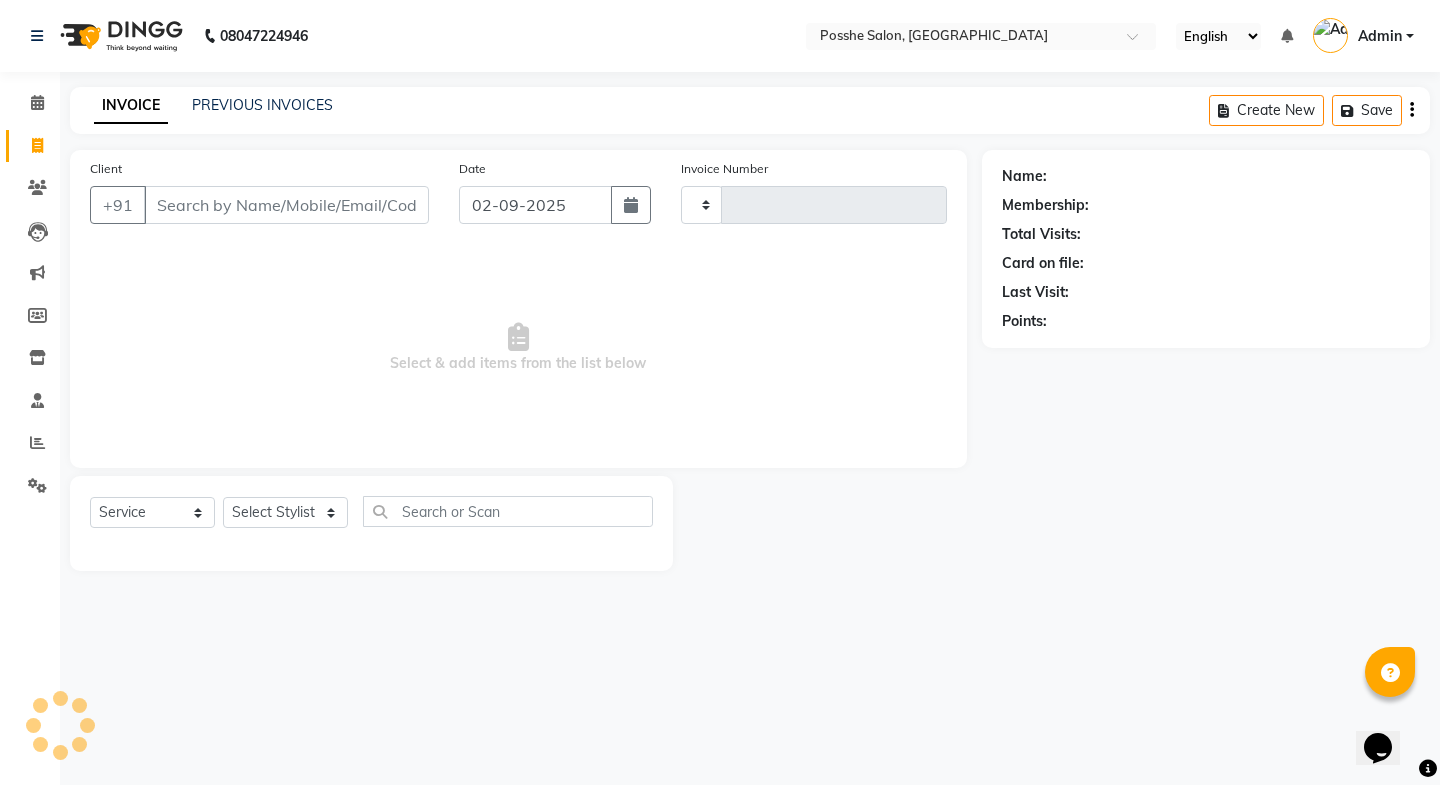
type input "2288"
select select "6052"
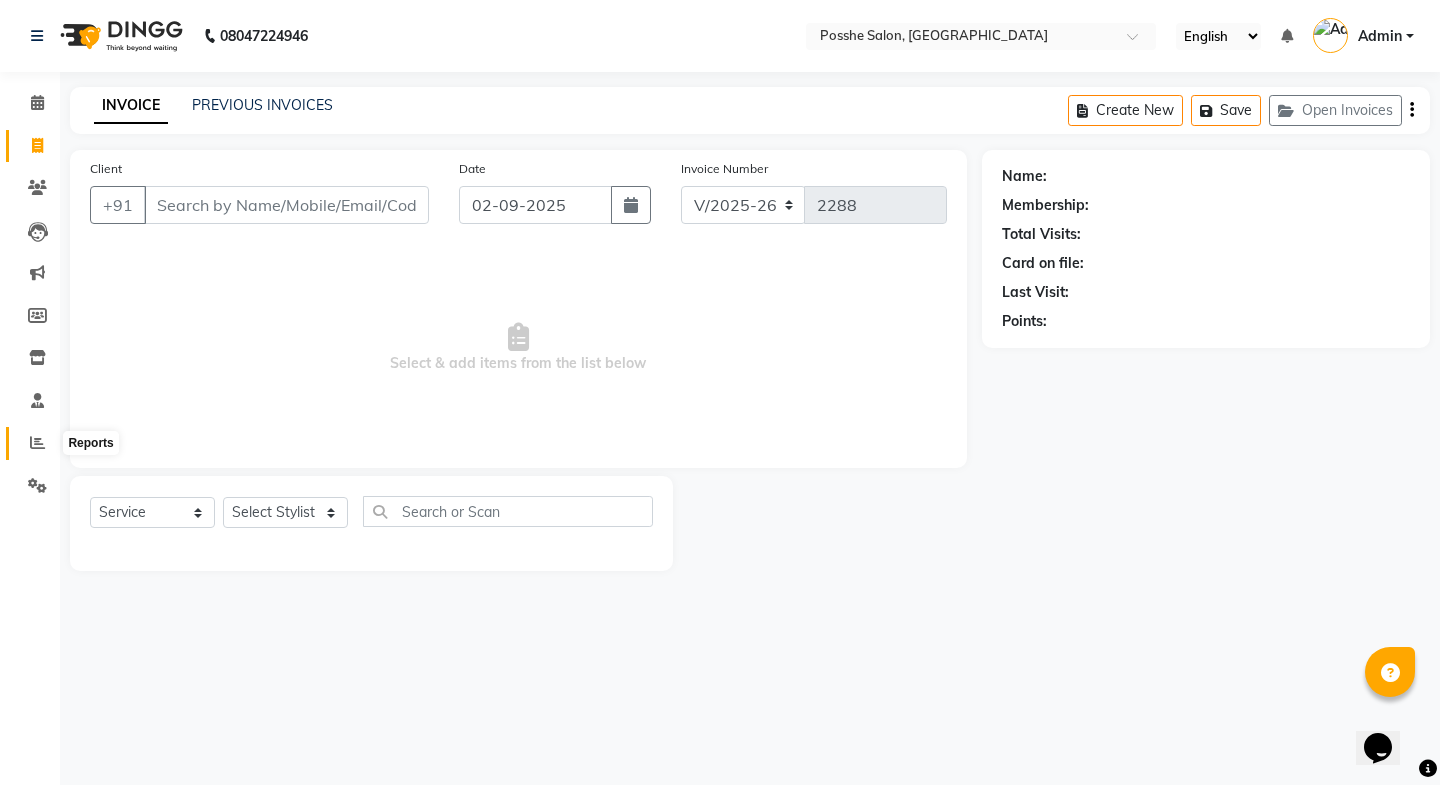
click at [42, 444] on icon at bounding box center [37, 442] width 15 height 15
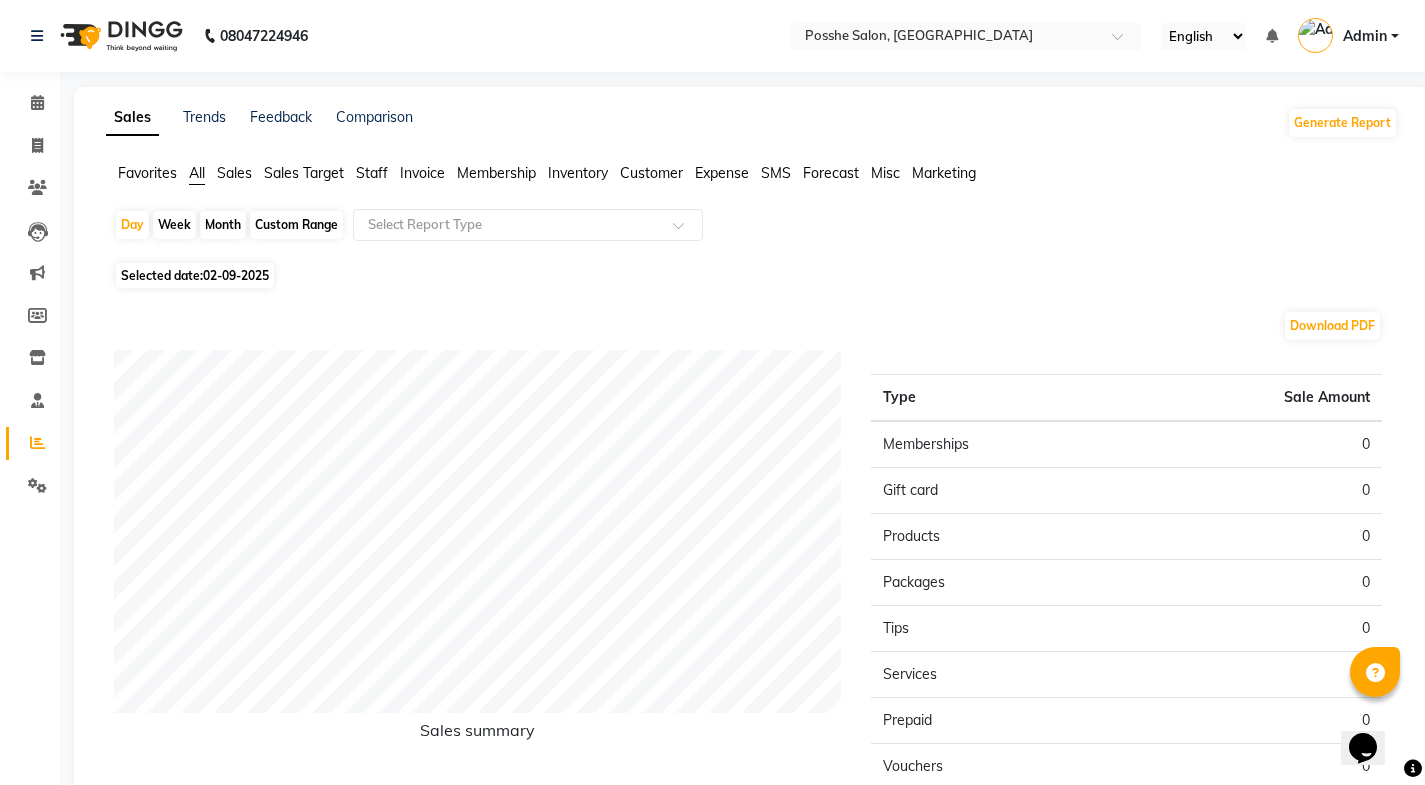
click at [169, 276] on span "Selected date: [DATE]" at bounding box center [195, 275] width 158 height 25
select select "9"
select select "2025"
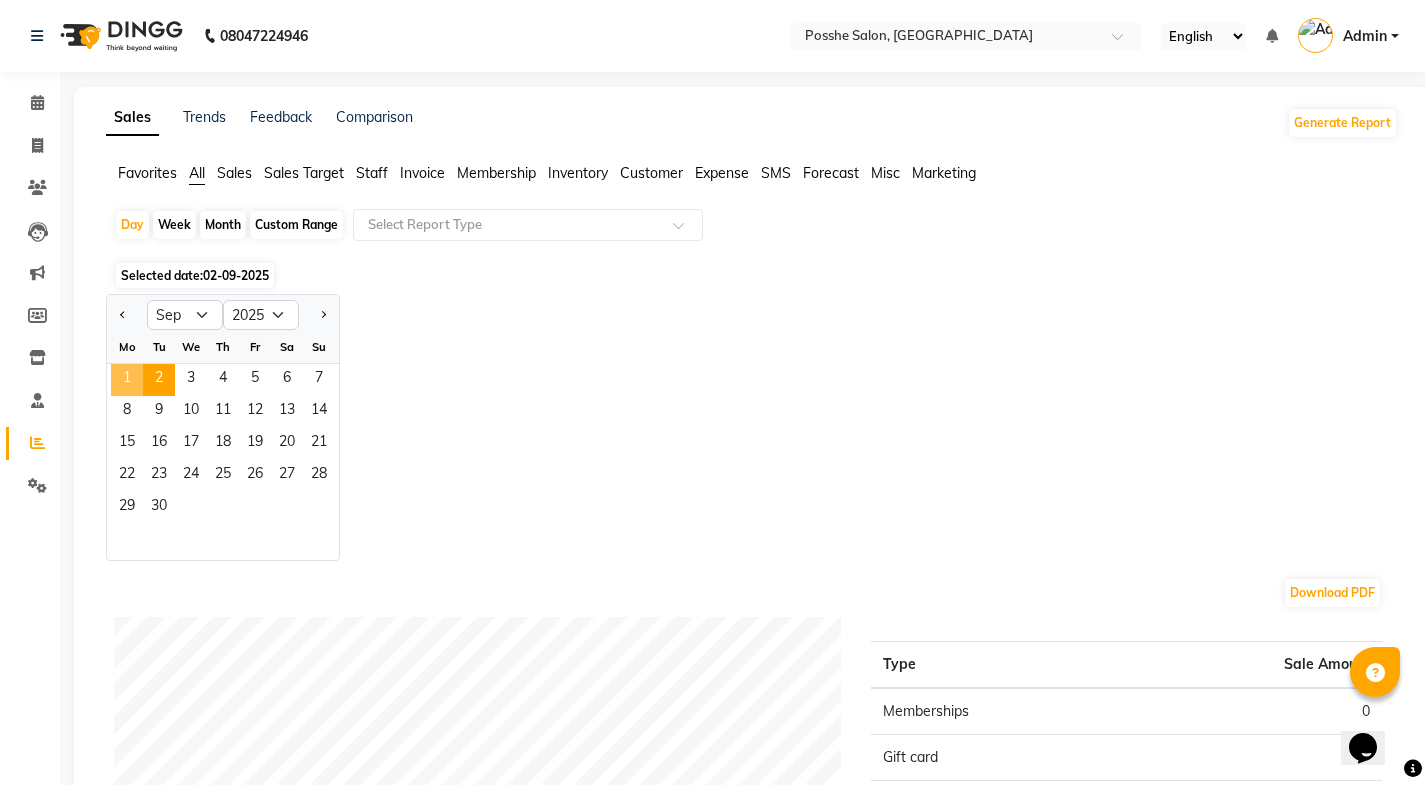
click at [134, 371] on span "1" at bounding box center [127, 380] width 32 height 32
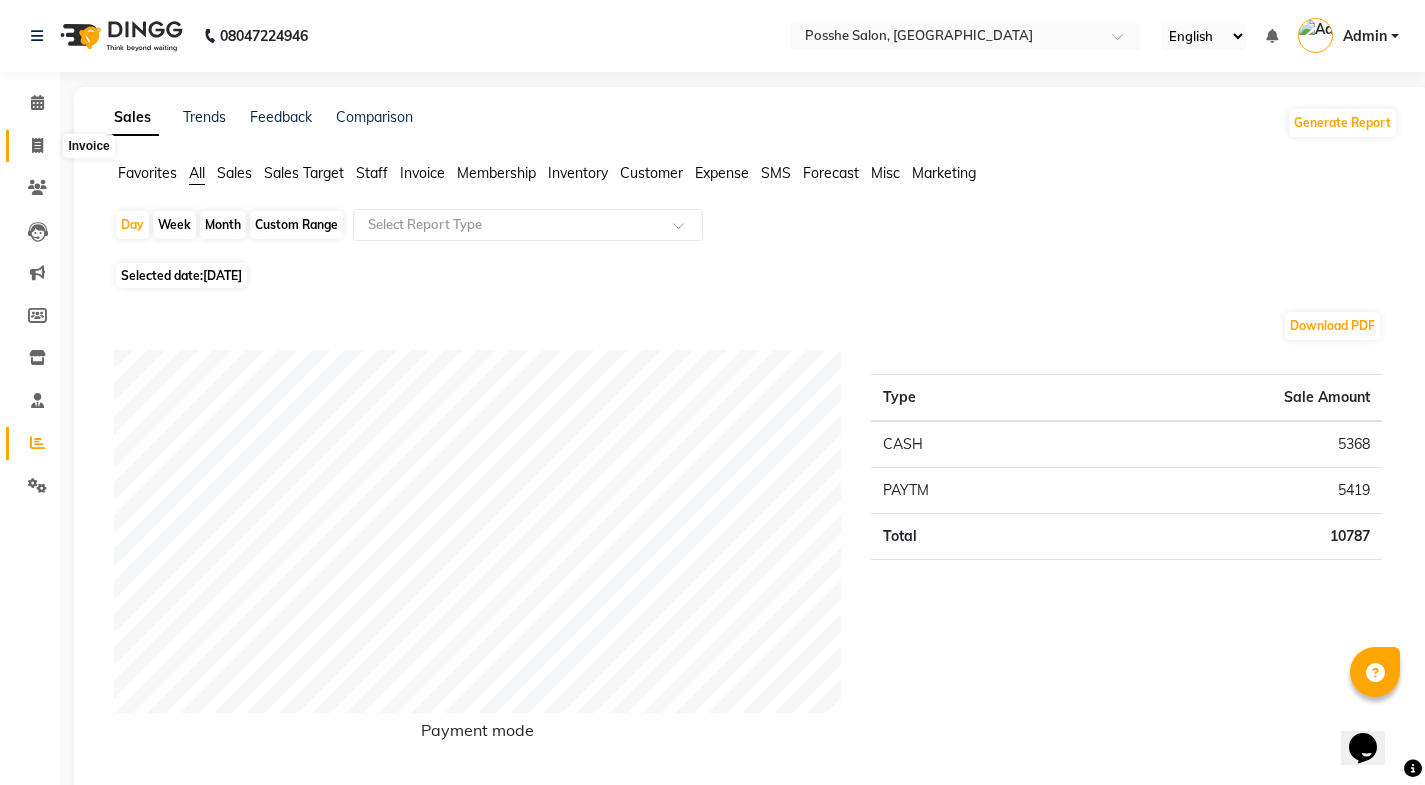
click at [34, 149] on icon at bounding box center [37, 145] width 11 height 15
select select "service"
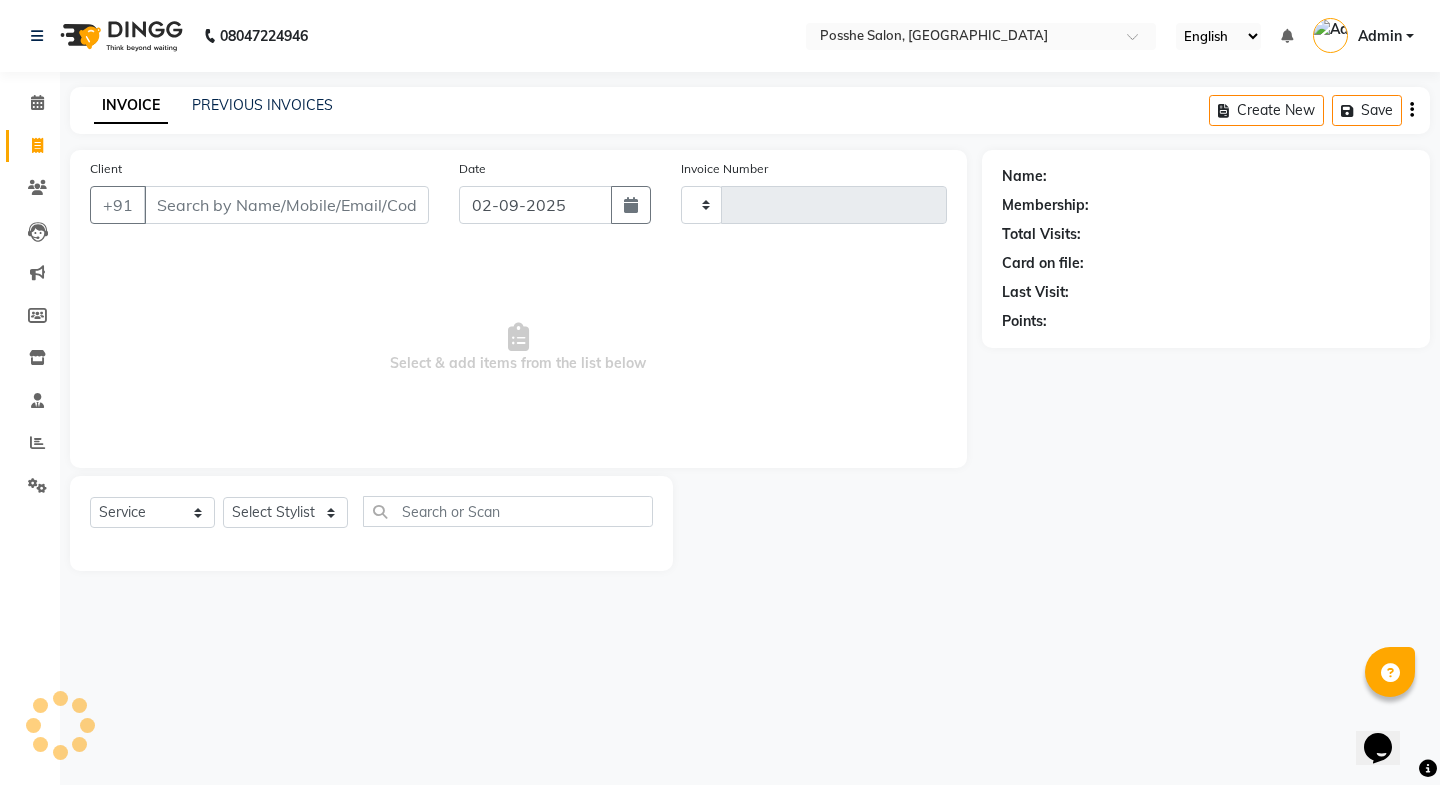
type input "2288"
select select "6052"
click at [38, 108] on icon at bounding box center [37, 102] width 13 height 15
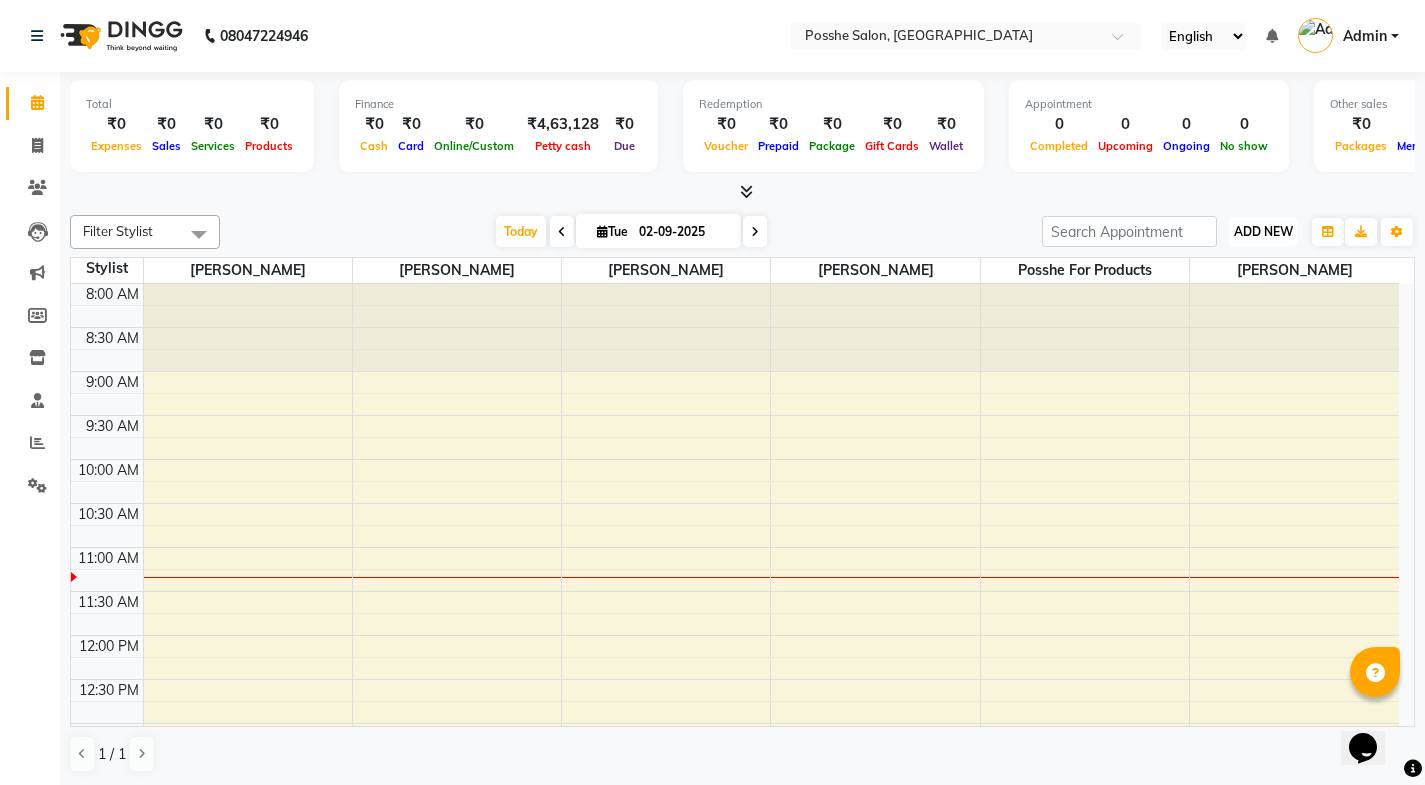
click at [1273, 222] on button "ADD NEW Toggle Dropdown" at bounding box center [1263, 232] width 69 height 28
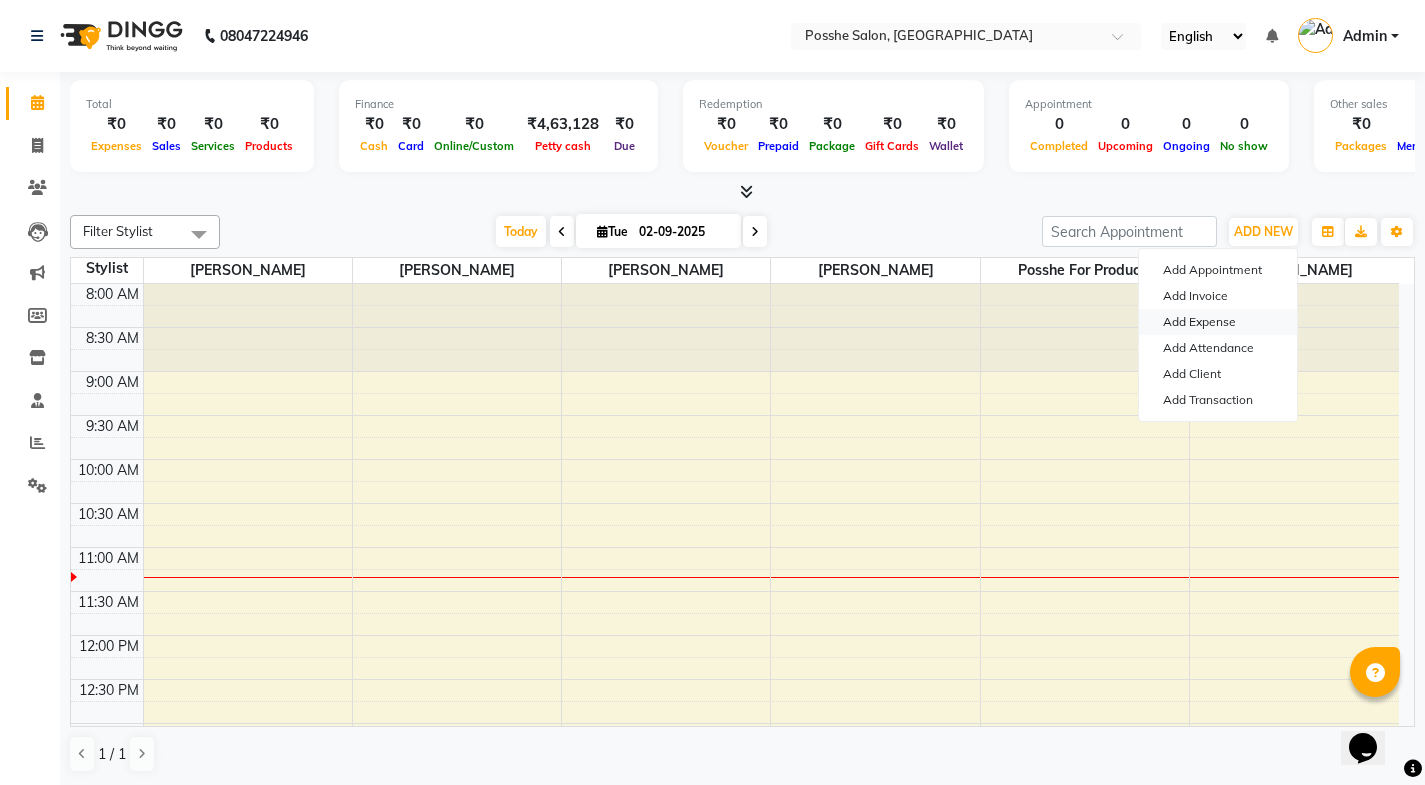
click at [1253, 316] on link "Add Expense" at bounding box center [1218, 322] width 158 height 26
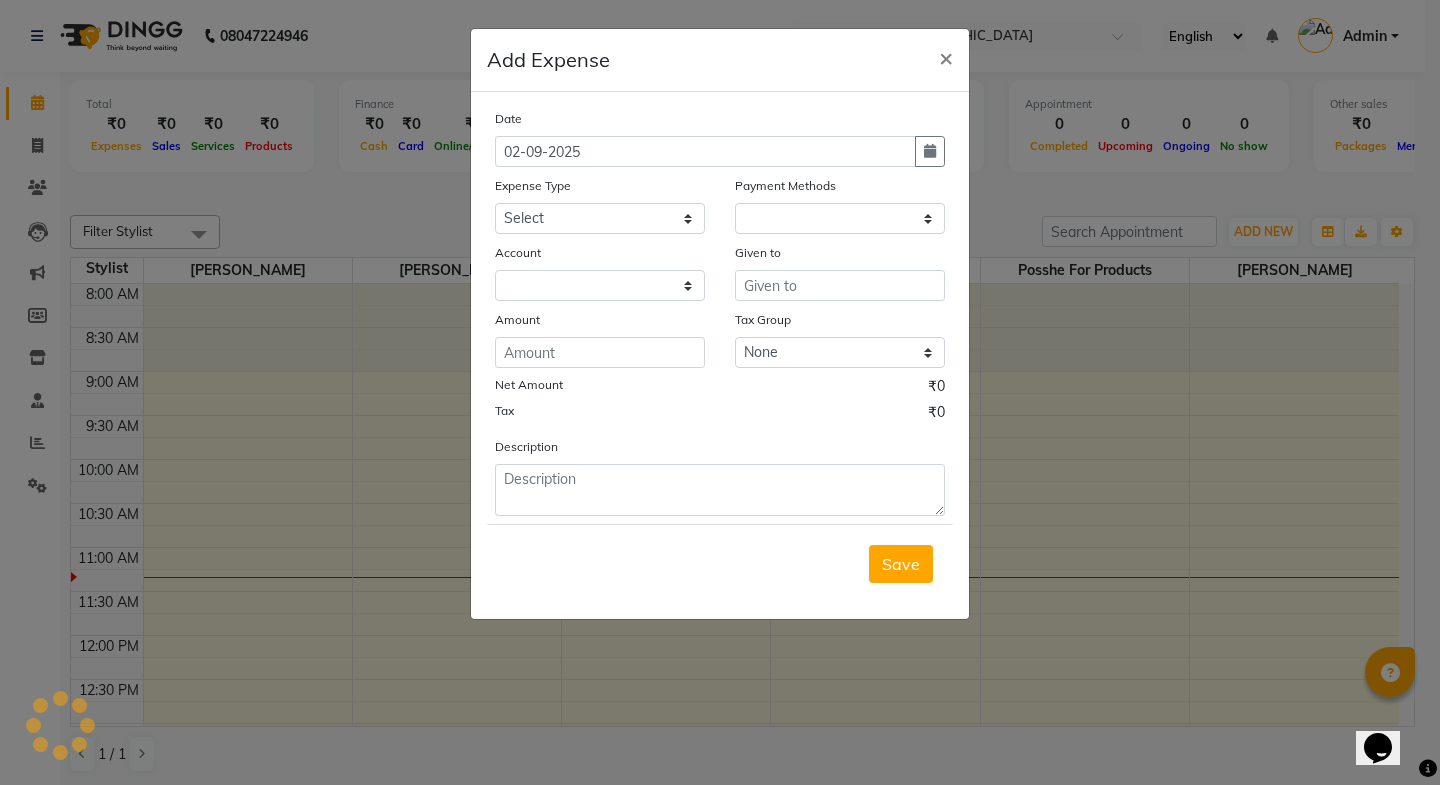
select select "1"
select select "5030"
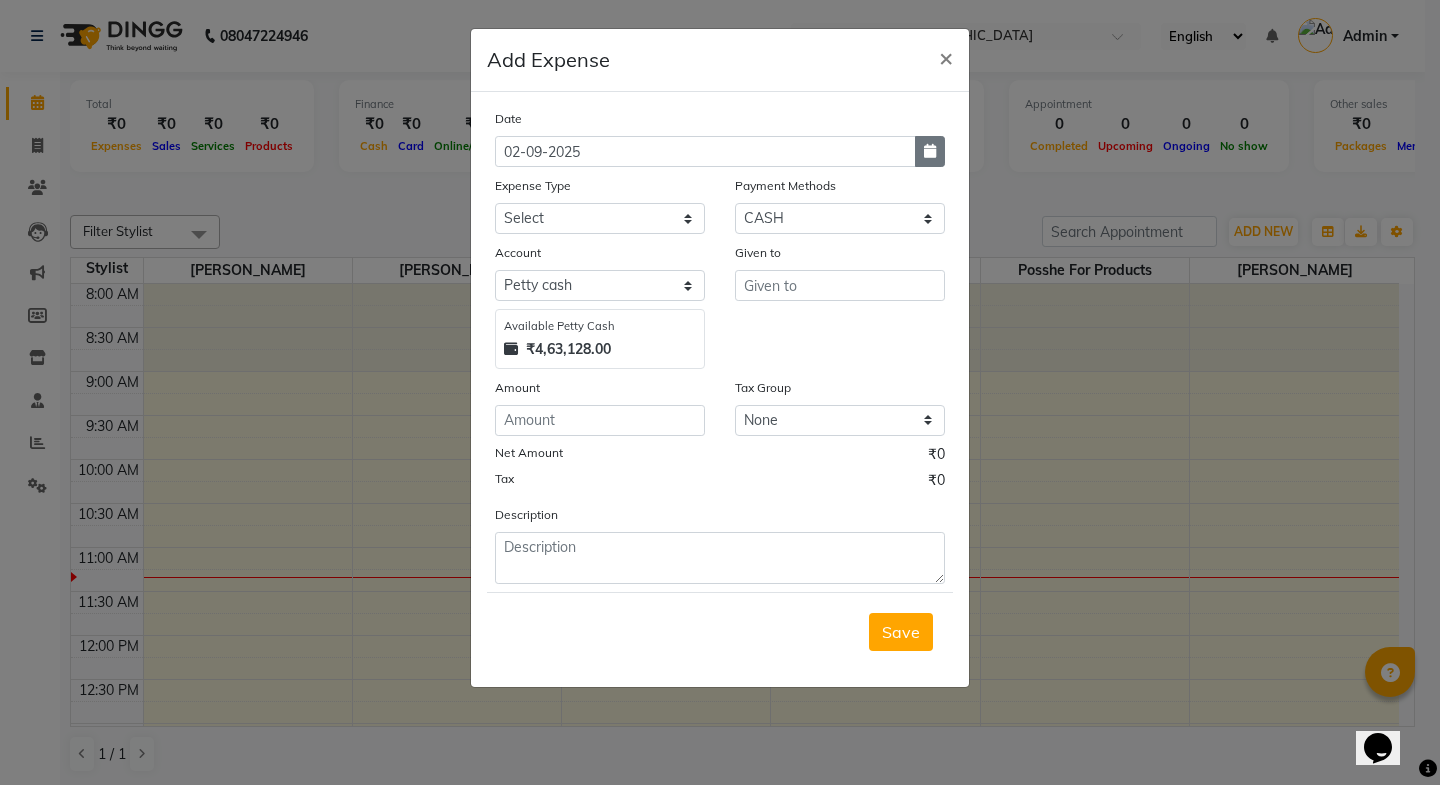
click at [936, 160] on button "button" at bounding box center [930, 151] width 30 height 31
select select "9"
select select "2025"
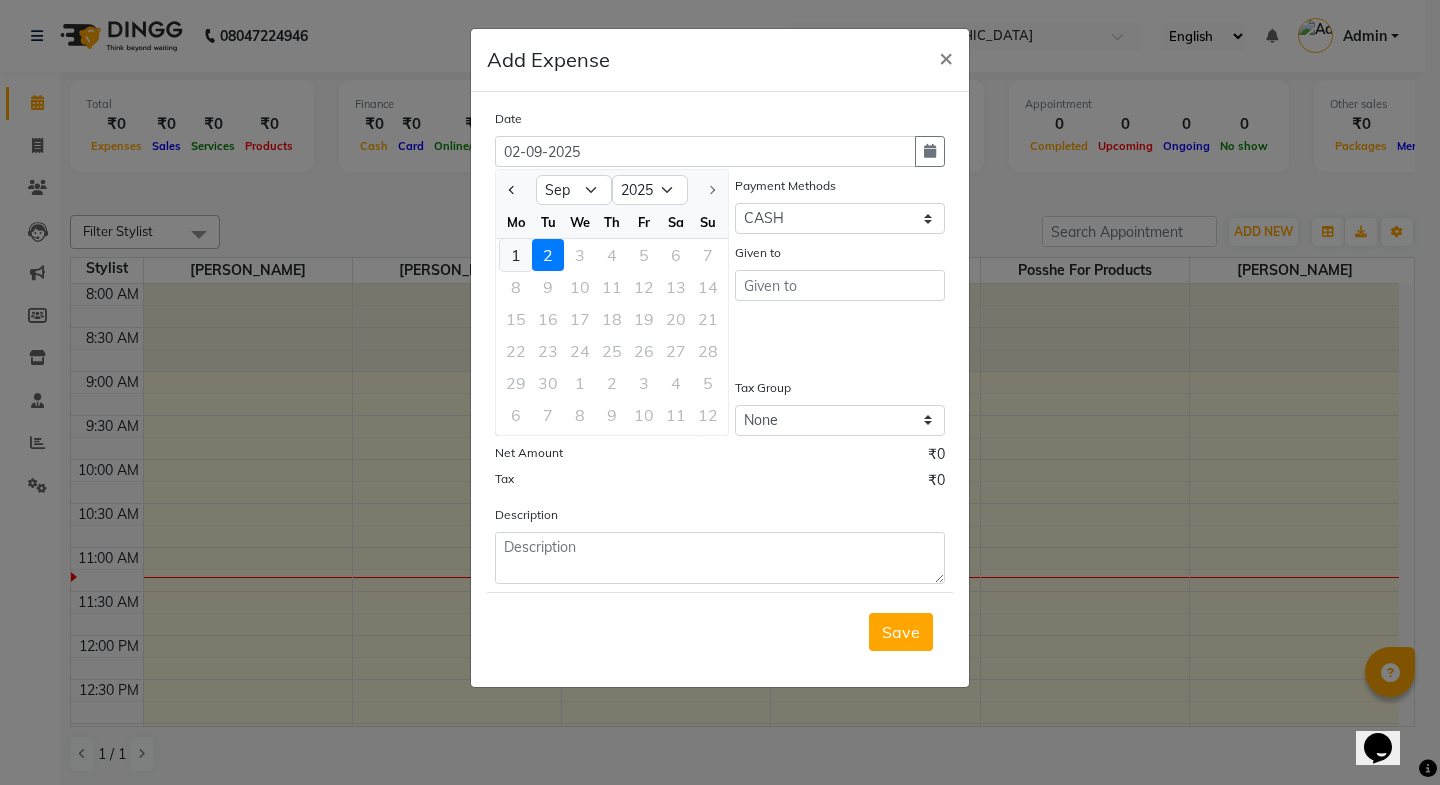
click at [528, 248] on div "1" at bounding box center [516, 255] width 32 height 32
type input "[DATE]"
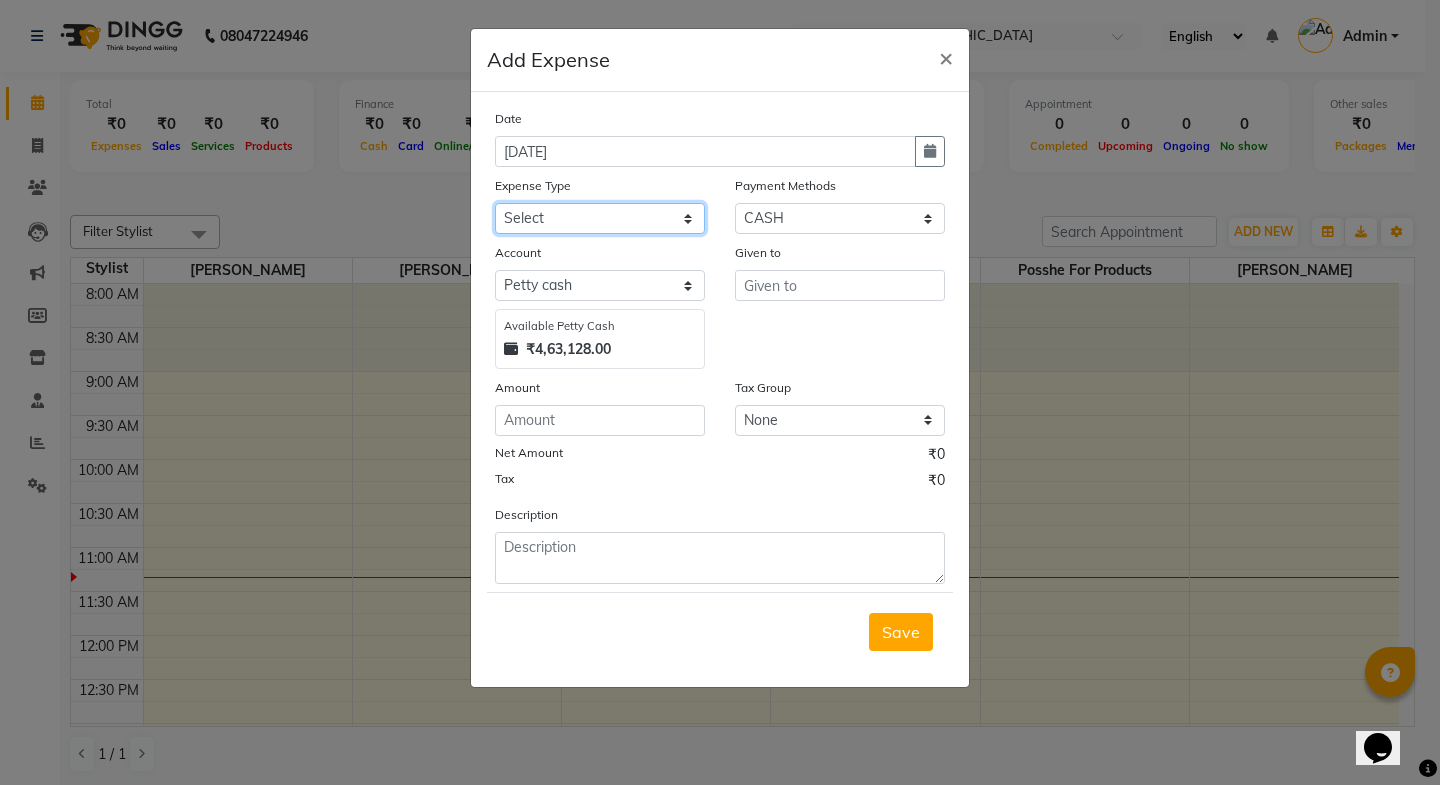
click at [580, 219] on select "Select Advance Salary Bank charges Car maintenance Cash transfer to bank Cash t…" at bounding box center [600, 218] width 210 height 31
select select "13399"
click at [495, 203] on select "Select Advance Salary Bank charges Car maintenance Cash transfer to bank Cash t…" at bounding box center [600, 218] width 210 height 31
click at [803, 299] on input "text" at bounding box center [840, 285] width 210 height 31
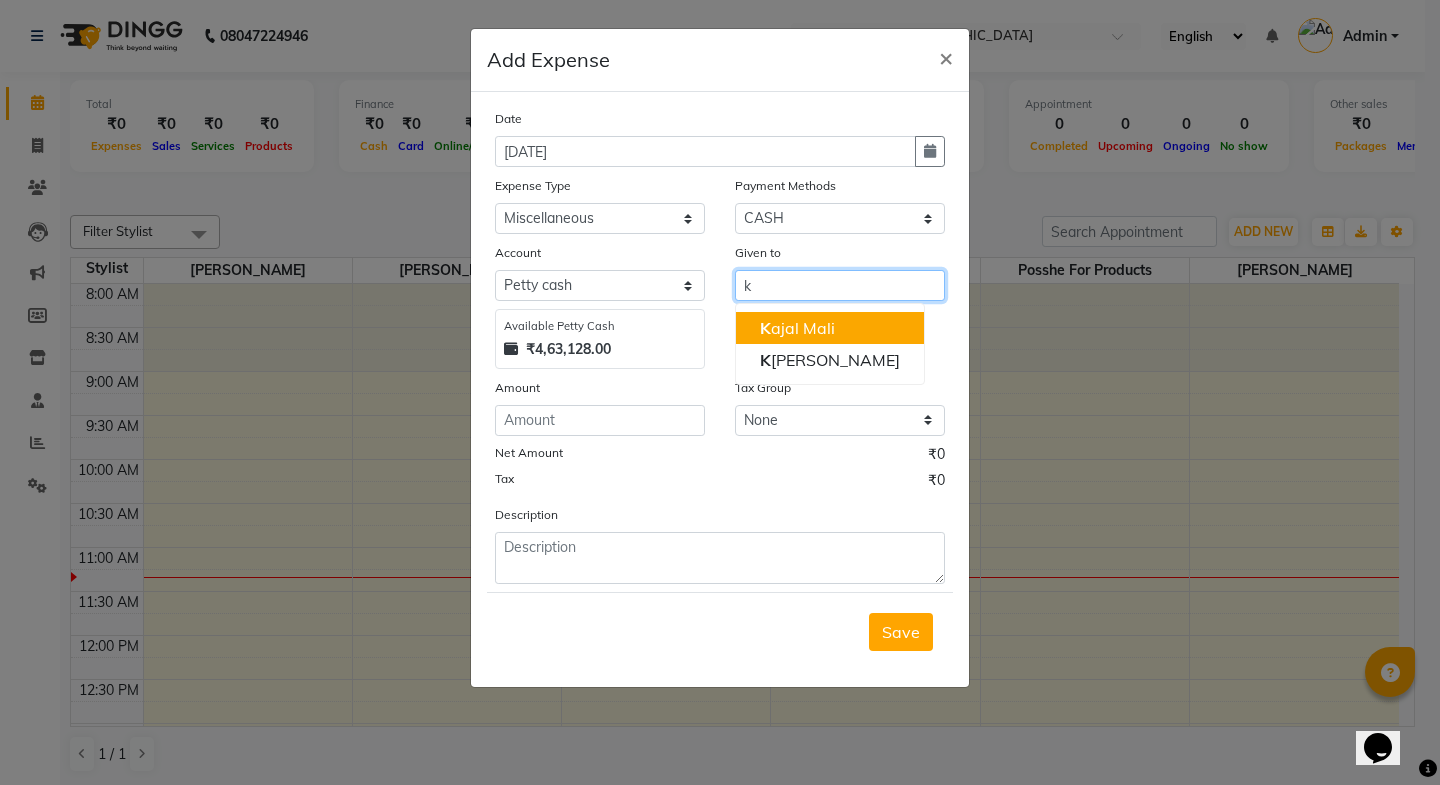
click at [795, 327] on ngb-highlight "K ajal [GEOGRAPHIC_DATA]" at bounding box center [797, 328] width 75 height 20
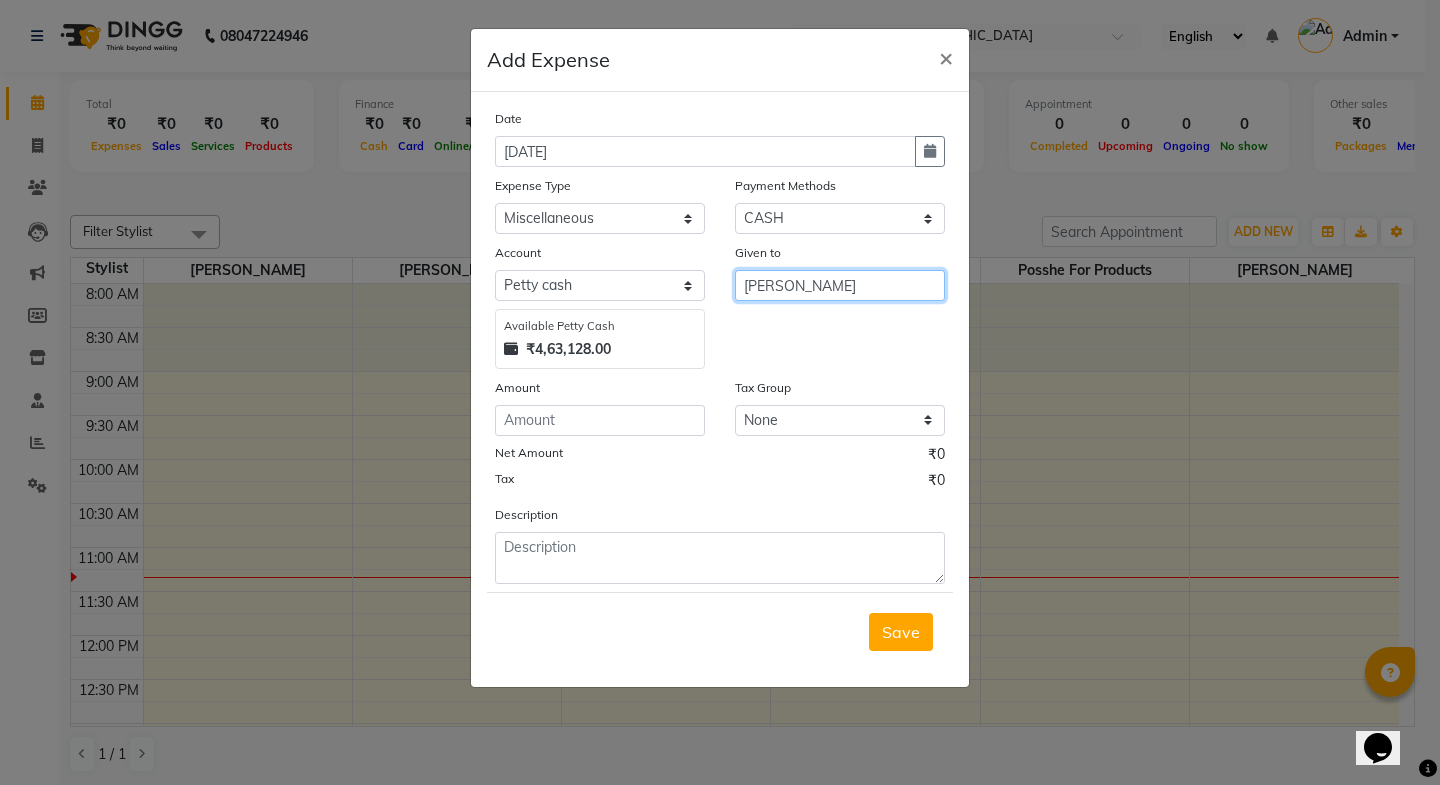
type input "[PERSON_NAME]"
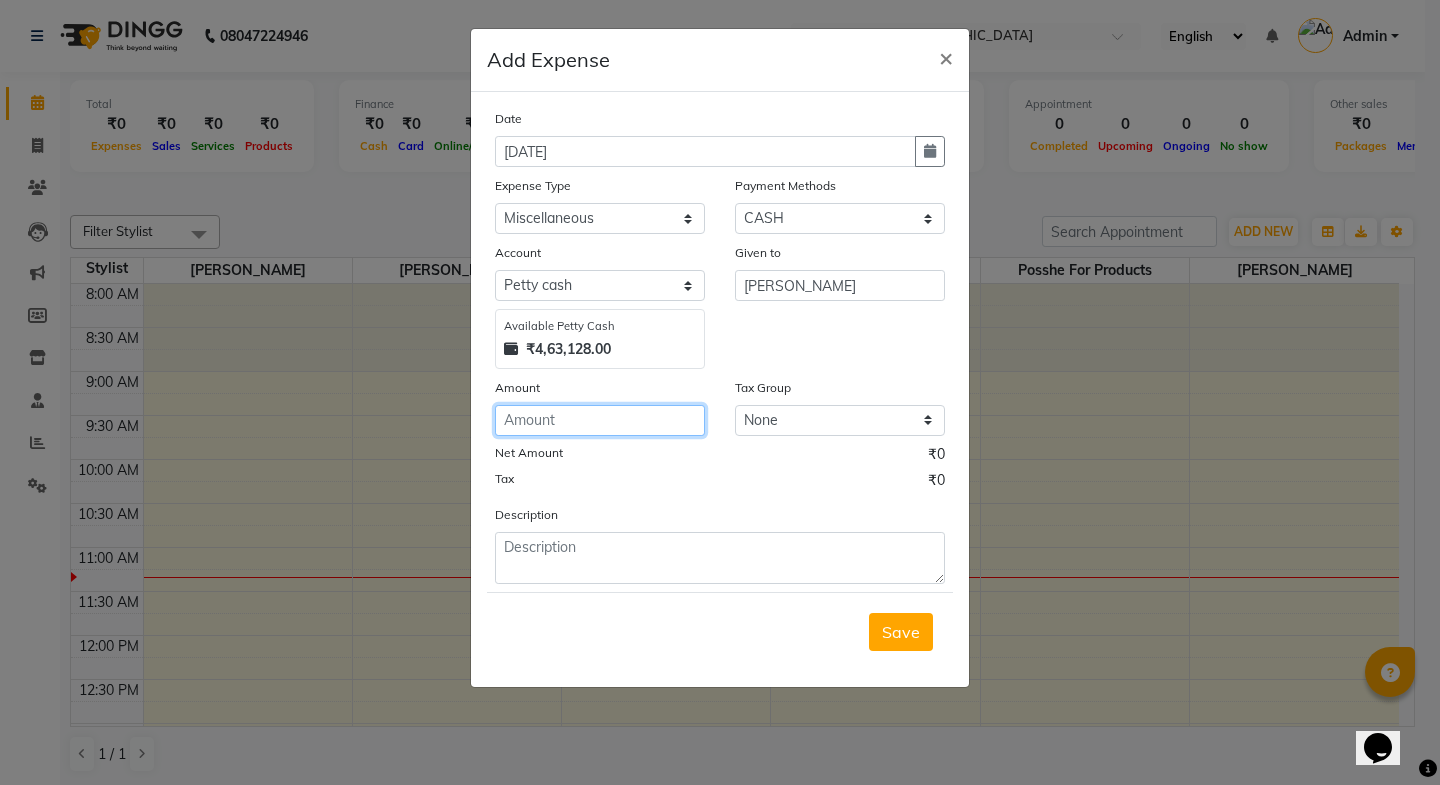
click at [653, 413] on input "number" at bounding box center [600, 420] width 210 height 31
type input "90"
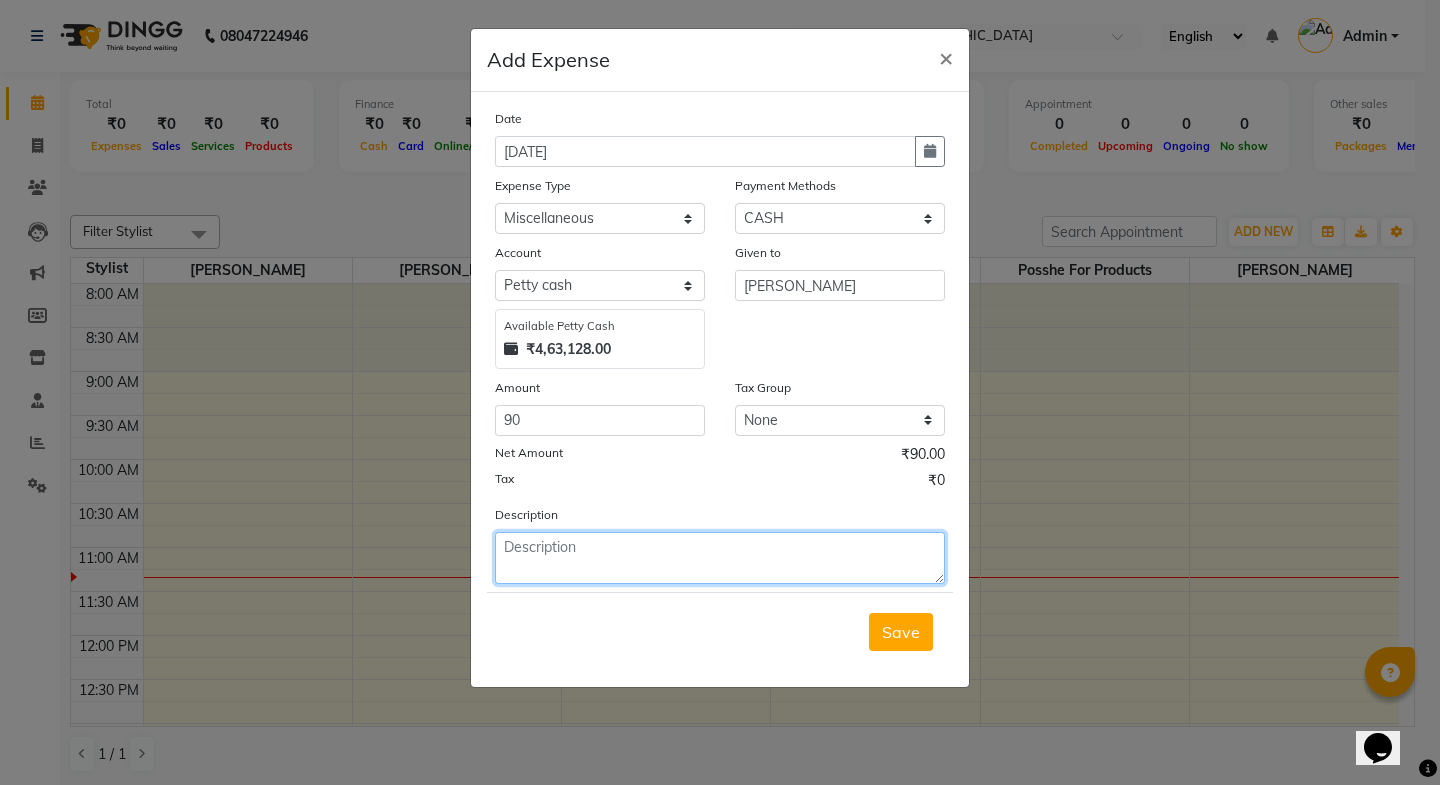
click at [702, 565] on textarea at bounding box center [720, 558] width 450 height 52
type textarea "insentive prod"
click at [916, 644] on button "Save" at bounding box center [901, 632] width 64 height 38
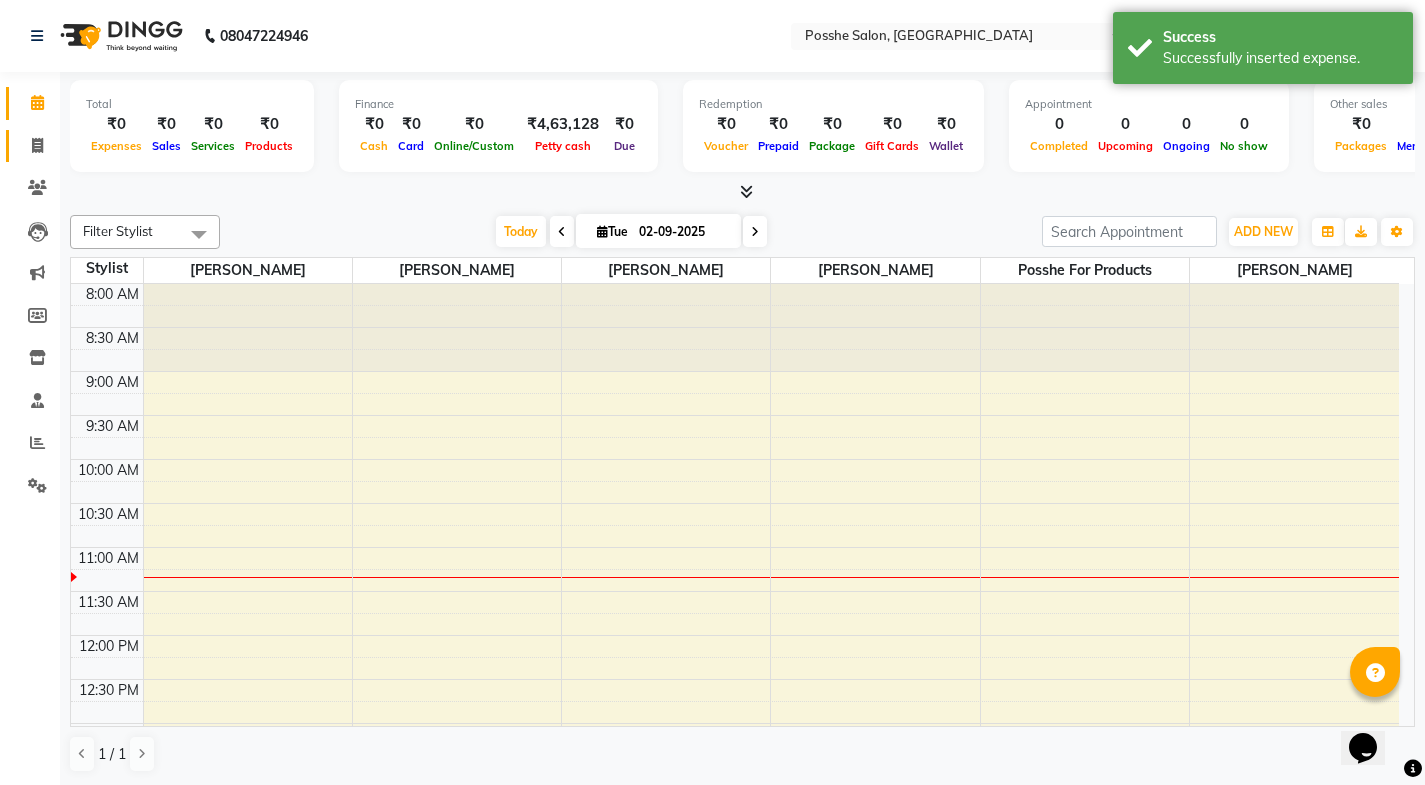
click at [42, 157] on link "Invoice" at bounding box center [30, 146] width 48 height 33
select select "service"
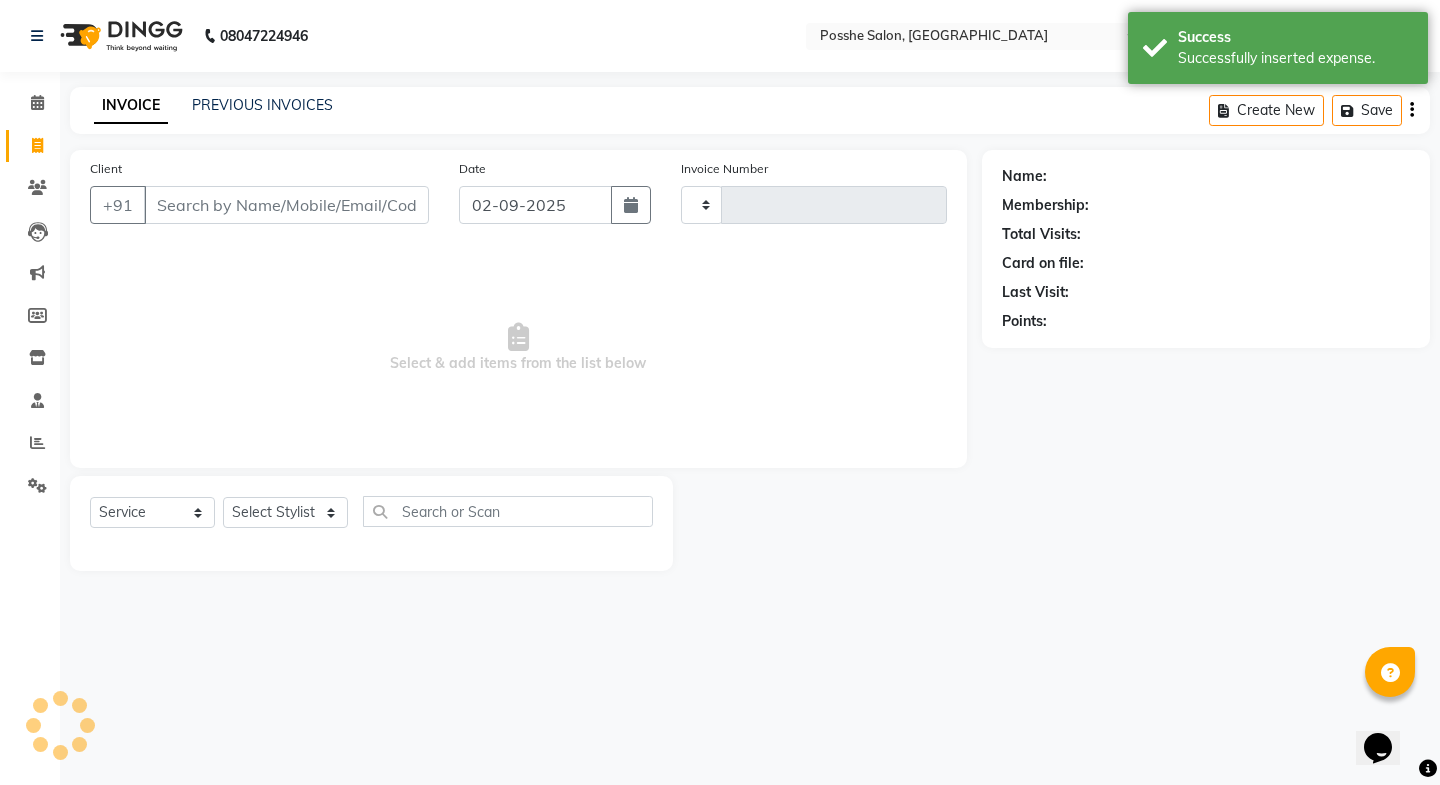
type input "2288"
select select "6052"
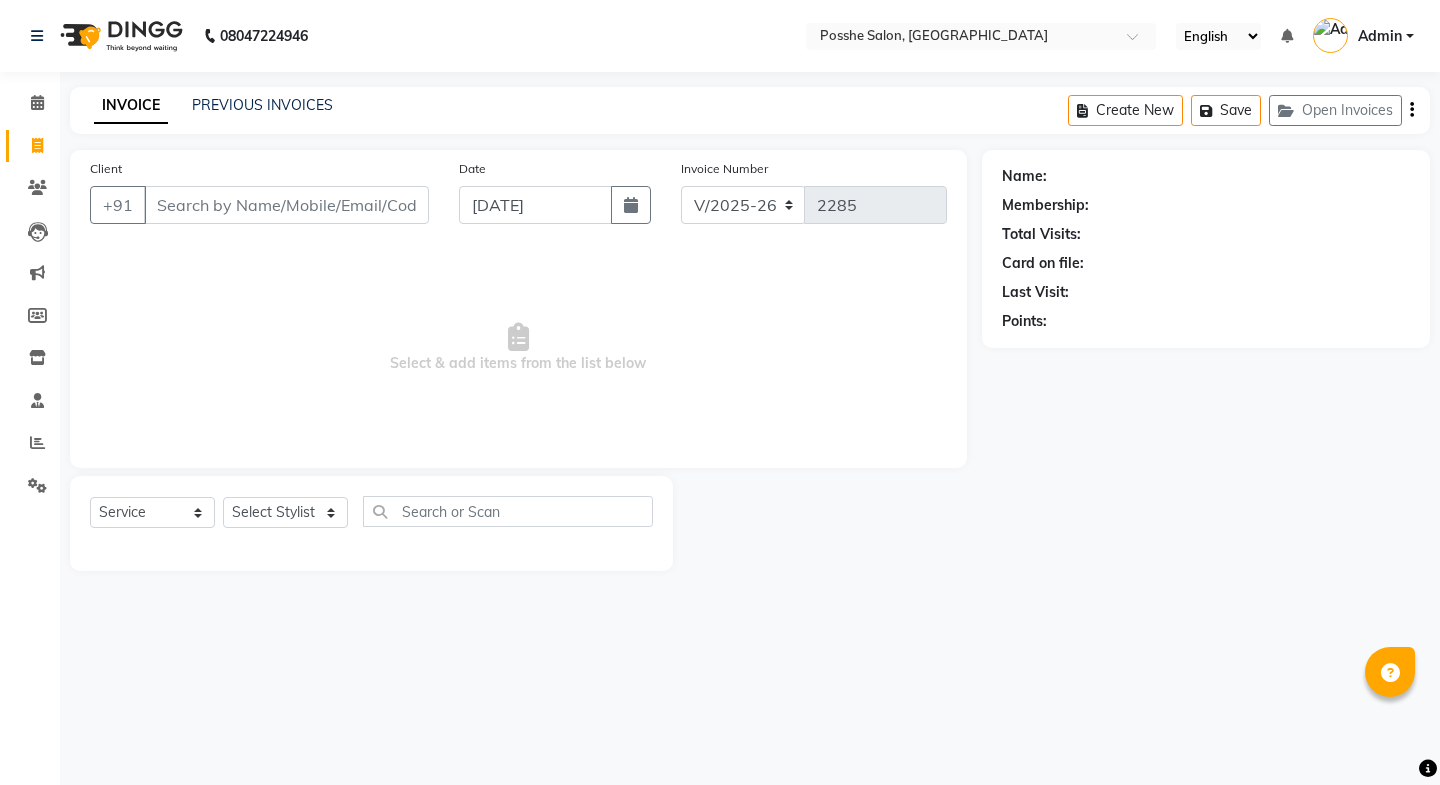
select select "6052"
select select "service"
drag, startPoint x: 22, startPoint y: 139, endPoint x: 50, endPoint y: 36, distance: 106.7
click at [24, 139] on span at bounding box center [37, 146] width 35 height 23
select select "6052"
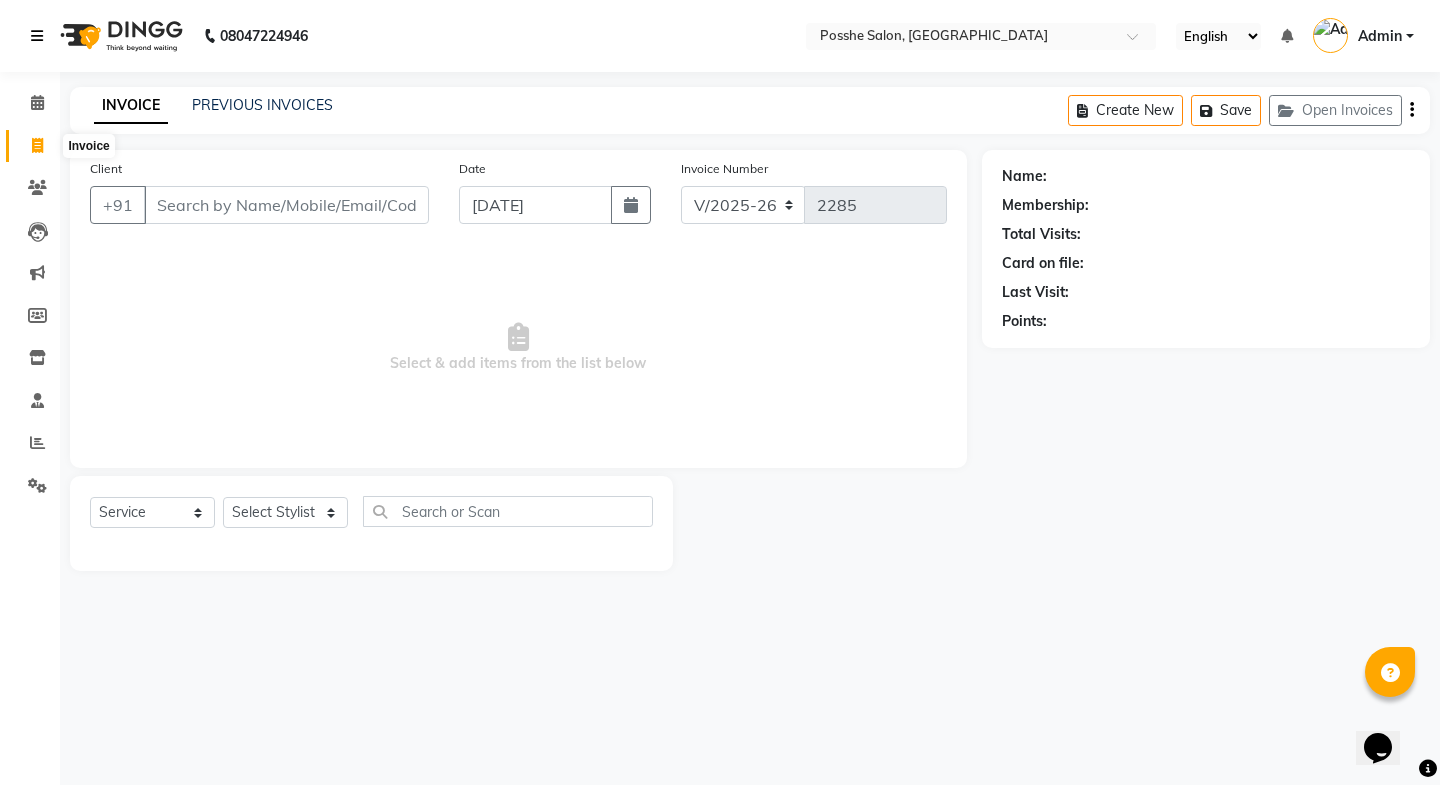
select select "service"
